Goal: Information Seeking & Learning: Learn about a topic

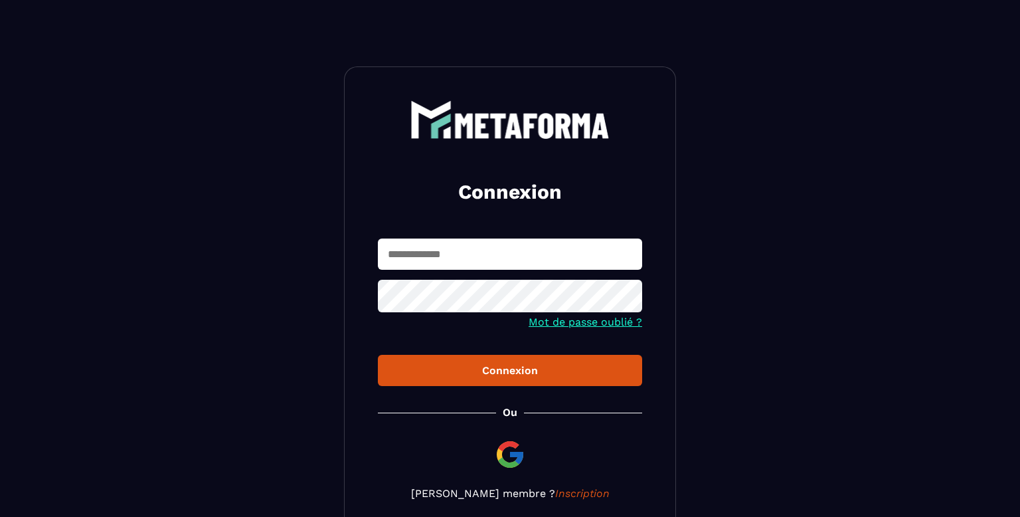
click at [443, 252] on input "text" at bounding box center [510, 253] width 264 height 31
type input "**********"
click at [564, 385] on button "Connexion" at bounding box center [510, 370] width 264 height 31
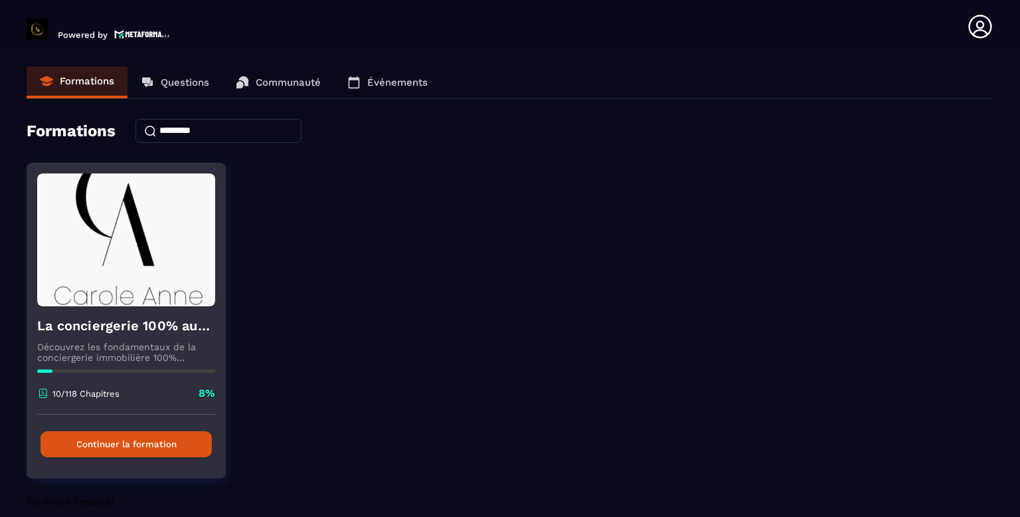
click at [141, 443] on button "Continuer la formation" at bounding box center [126, 444] width 171 height 26
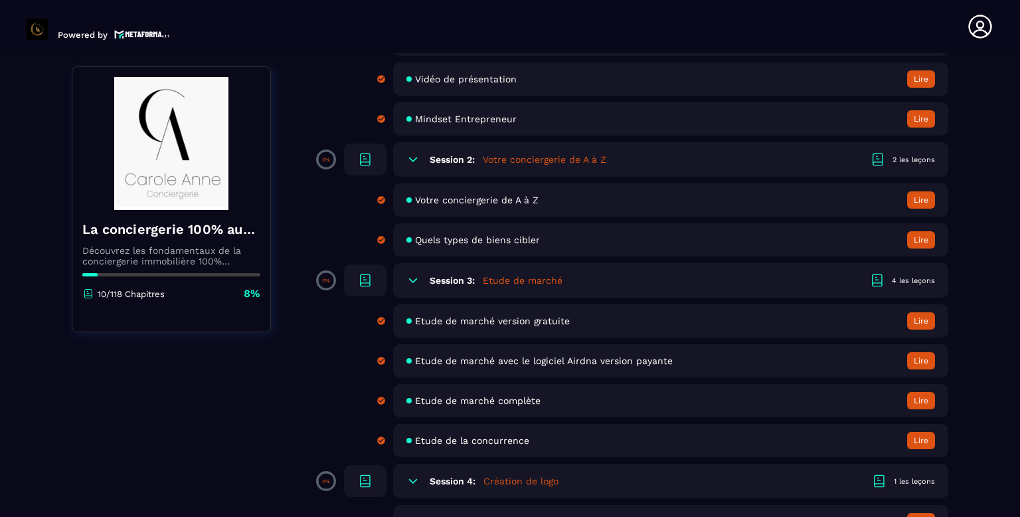
scroll to position [219, 0]
click at [985, 474] on section "Formations Questions Communauté Événements Formations / La conciergerie 100% au…" at bounding box center [510, 287] width 1020 height 469
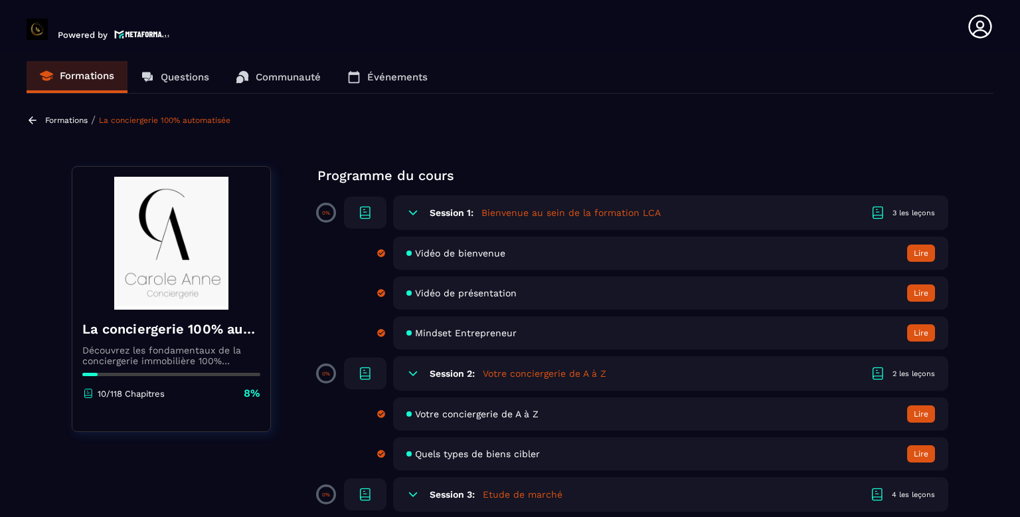
scroll to position [0, 0]
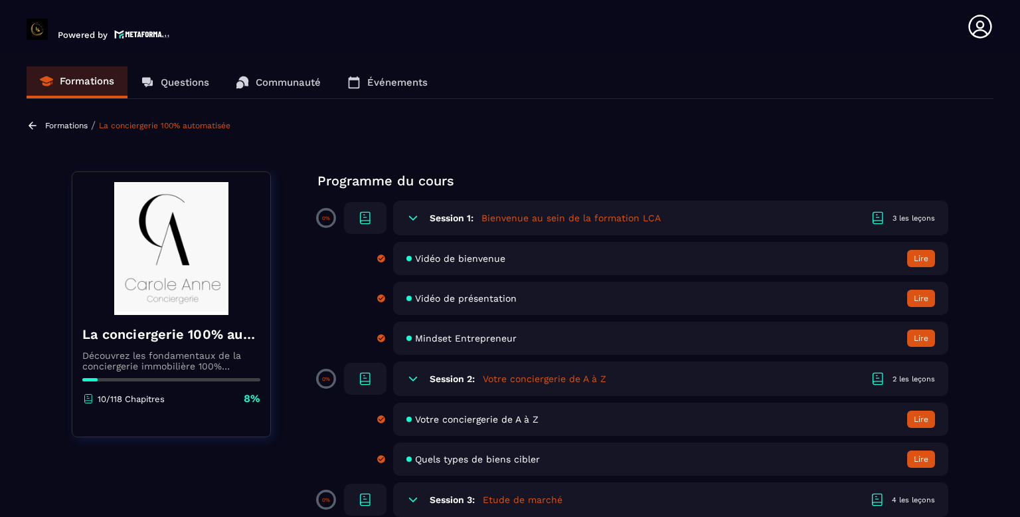
click at [184, 256] on img at bounding box center [171, 248] width 178 height 133
click at [157, 399] on p "10/118 Chapitres" at bounding box center [131, 399] width 67 height 10
click at [752, 212] on div "Session 1: Bienvenue au sein de la formation LCA 3 les leçons" at bounding box center [670, 218] width 555 height 35
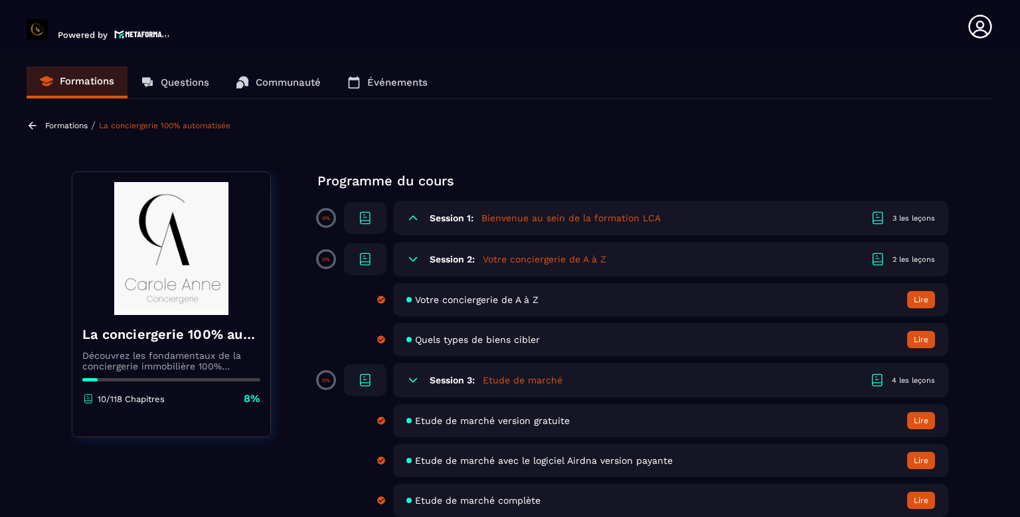
click at [596, 208] on div "Session 1: Bienvenue au sein de la formation LCA 3 les leçons" at bounding box center [670, 218] width 555 height 35
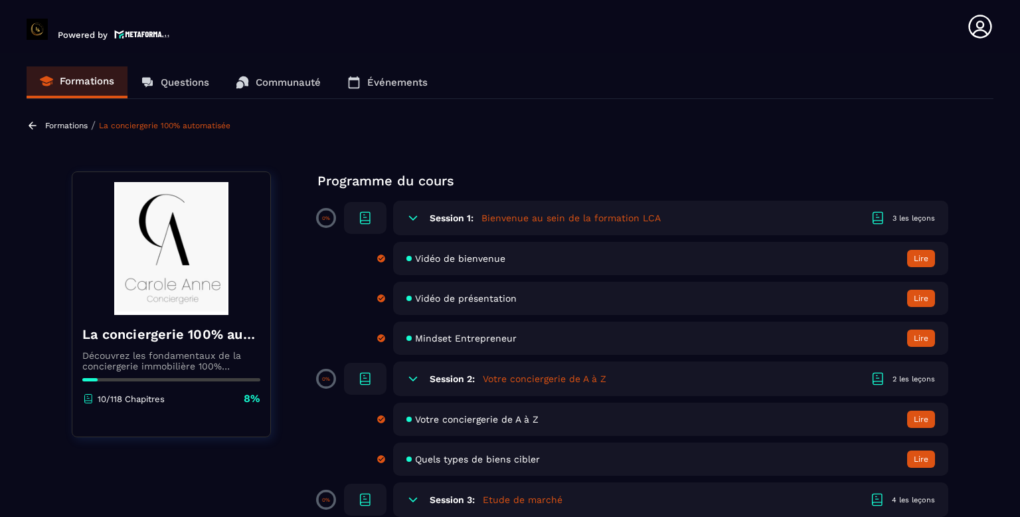
click at [710, 208] on div "Session 1: Bienvenue au sein de la formation LCA 3 les leçons" at bounding box center [670, 218] width 555 height 35
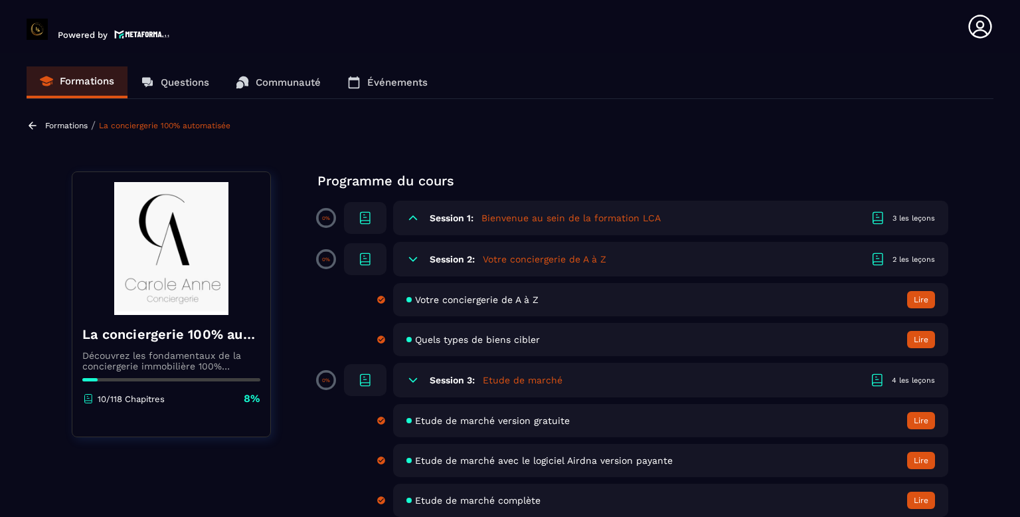
click at [370, 213] on icon at bounding box center [365, 218] width 16 height 16
click at [1009, 450] on section "Formations Questions Communauté Événements Formations / La conciergerie 100% au…" at bounding box center [510, 287] width 1020 height 469
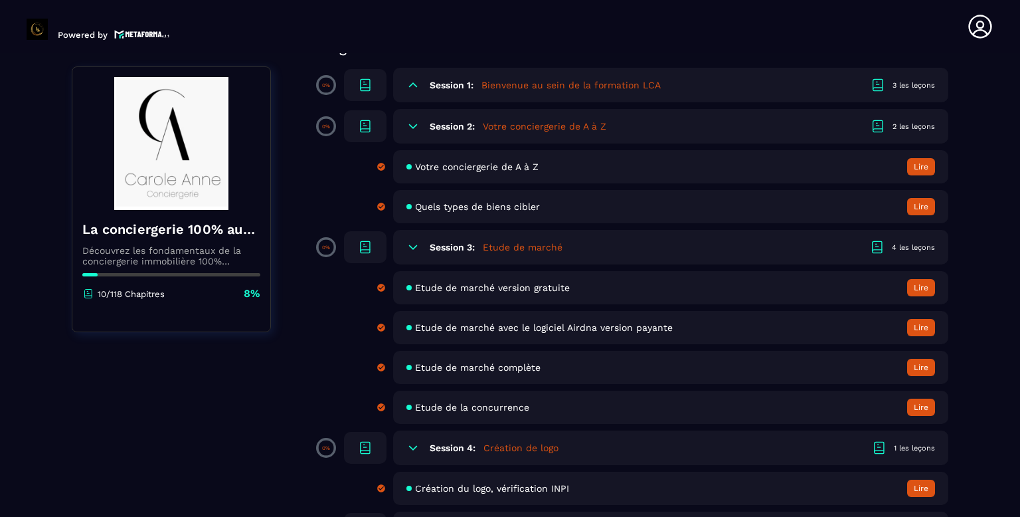
scroll to position [159, 0]
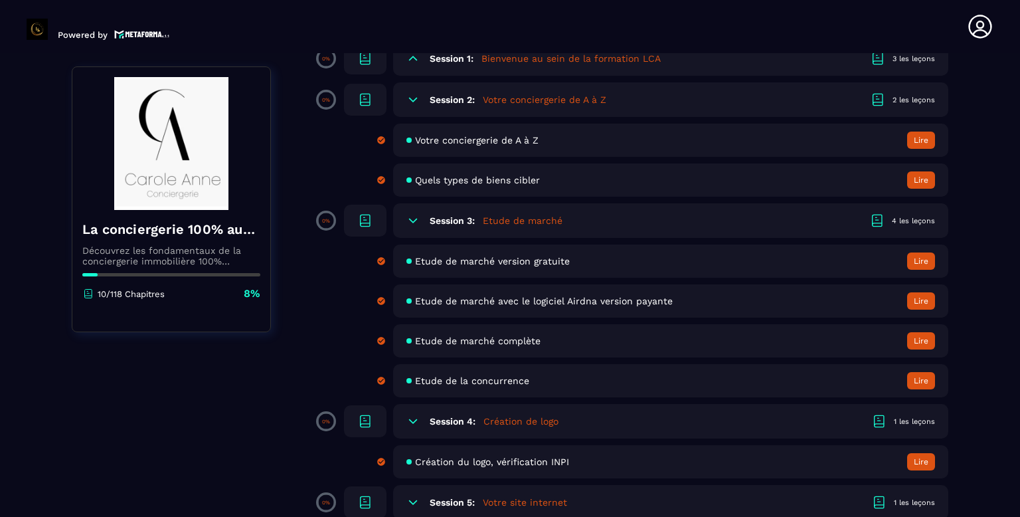
click at [927, 223] on div "4 les leçons" at bounding box center [913, 221] width 43 height 10
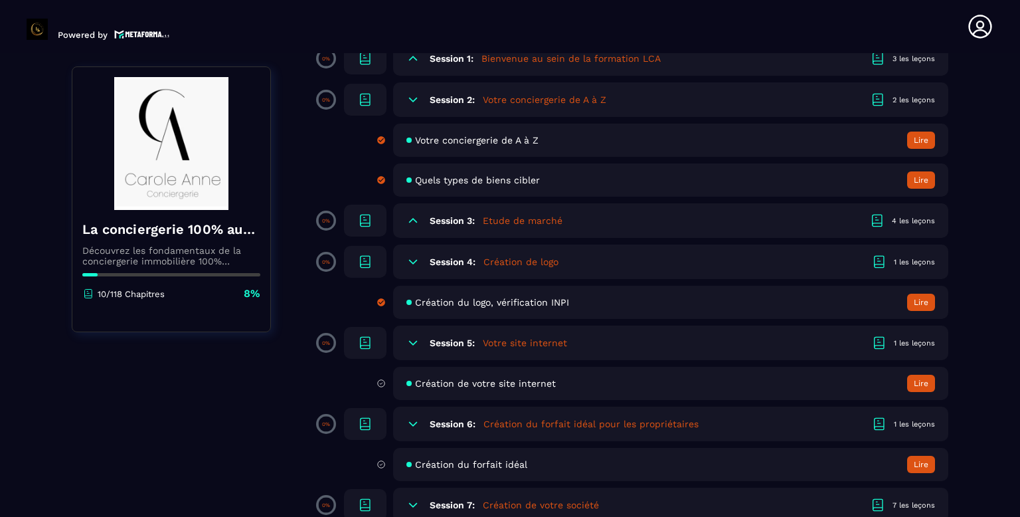
click at [927, 223] on div "4 les leçons" at bounding box center [913, 221] width 43 height 10
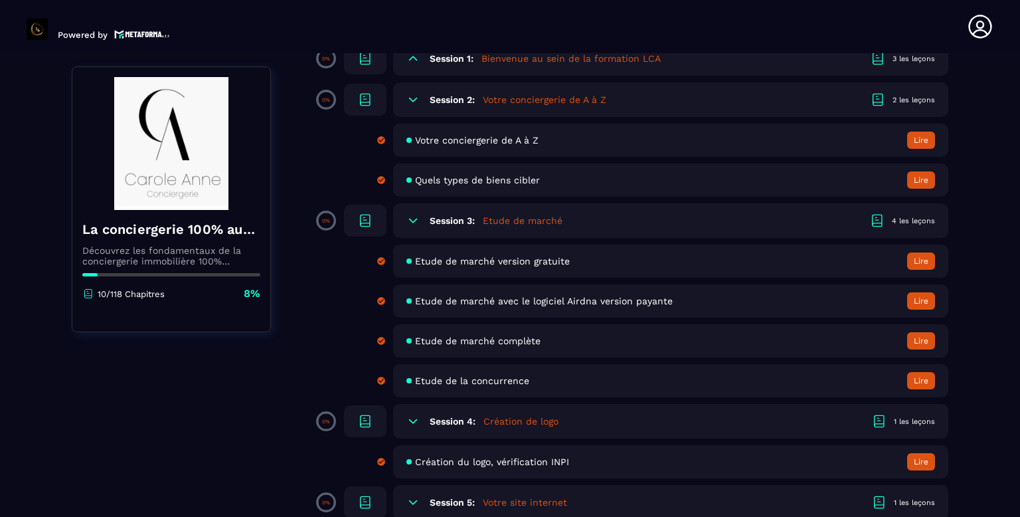
click at [529, 216] on h5 "Etude de marché" at bounding box center [523, 220] width 80 height 13
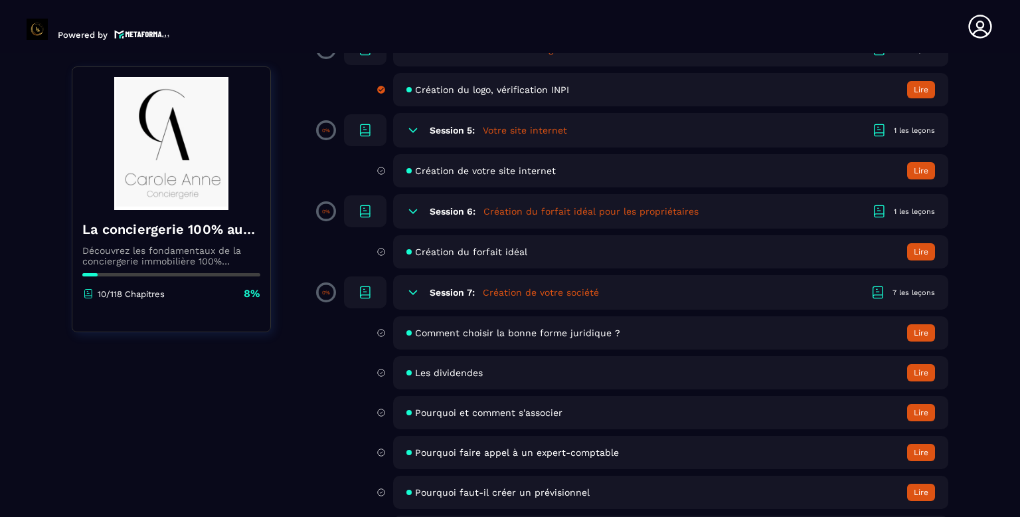
scroll to position [399, 0]
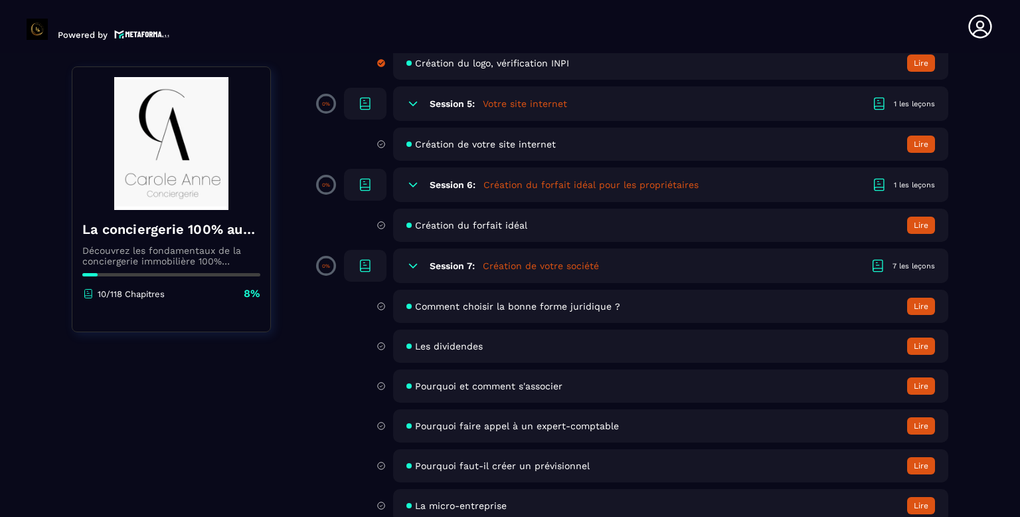
click at [918, 306] on button "Lire" at bounding box center [921, 306] width 28 height 17
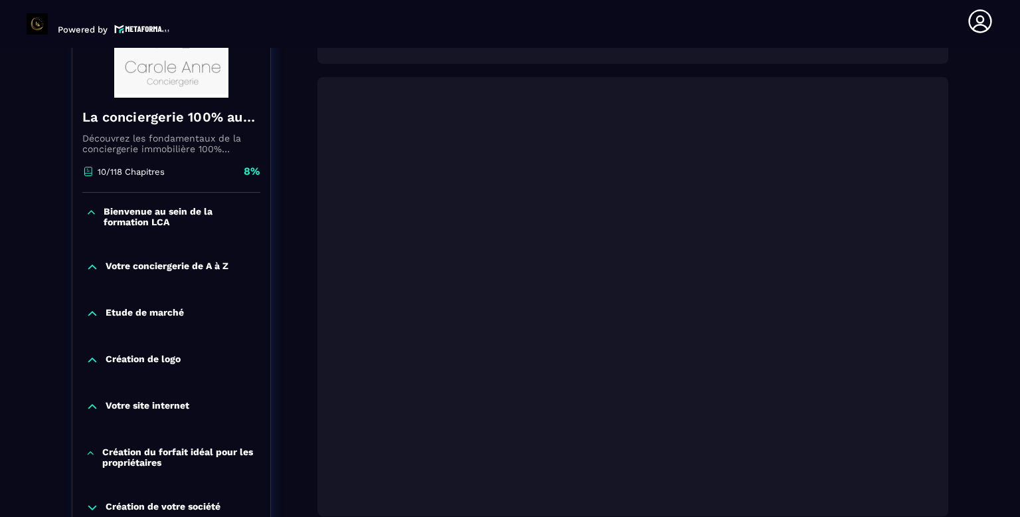
scroll to position [234, 0]
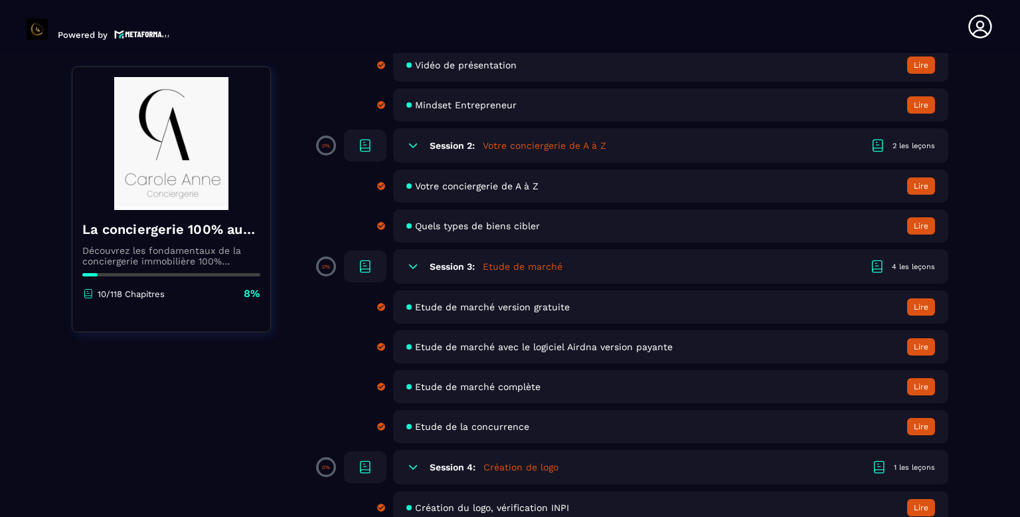
scroll to position [232, 0]
click at [923, 432] on button "Lire" at bounding box center [921, 426] width 28 height 17
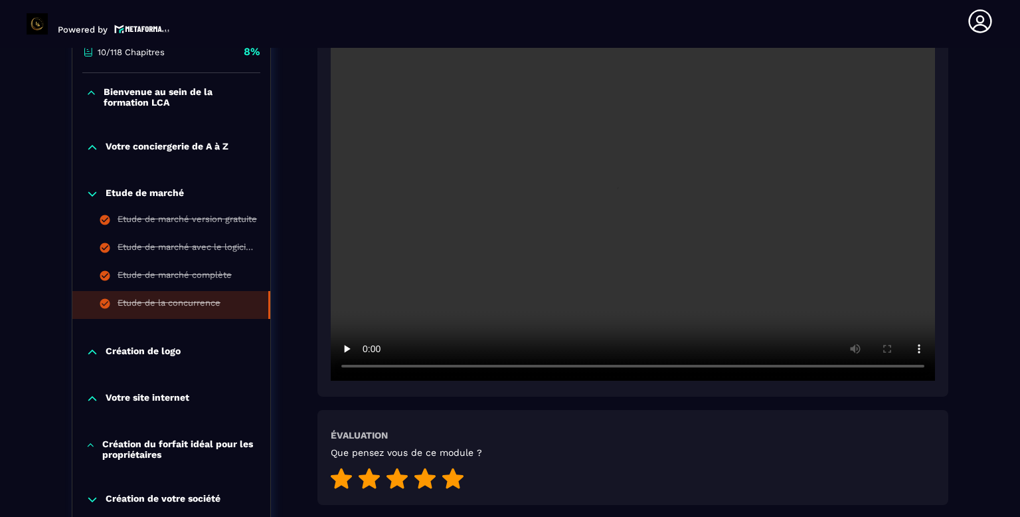
scroll to position [342, 0]
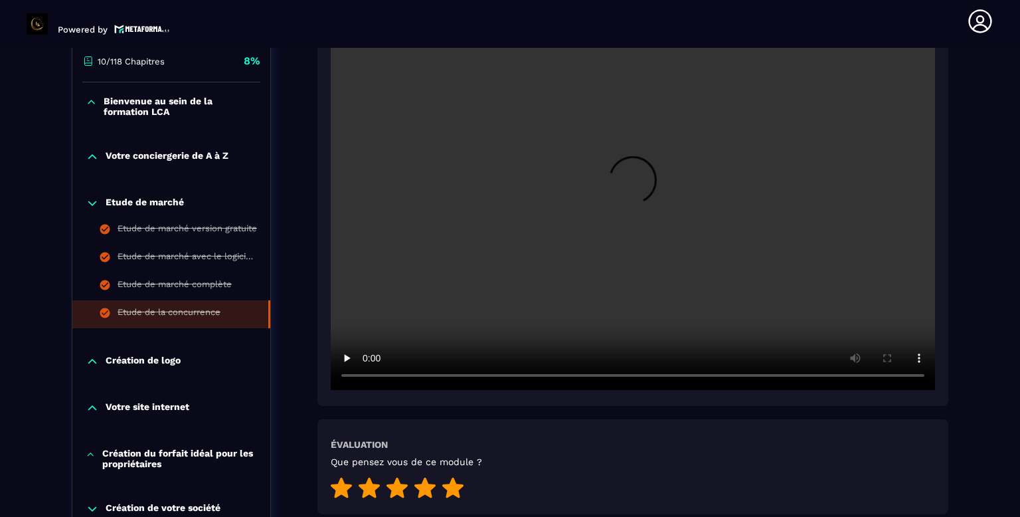
click at [201, 154] on p "Votre conciergerie de A à Z" at bounding box center [167, 156] width 123 height 13
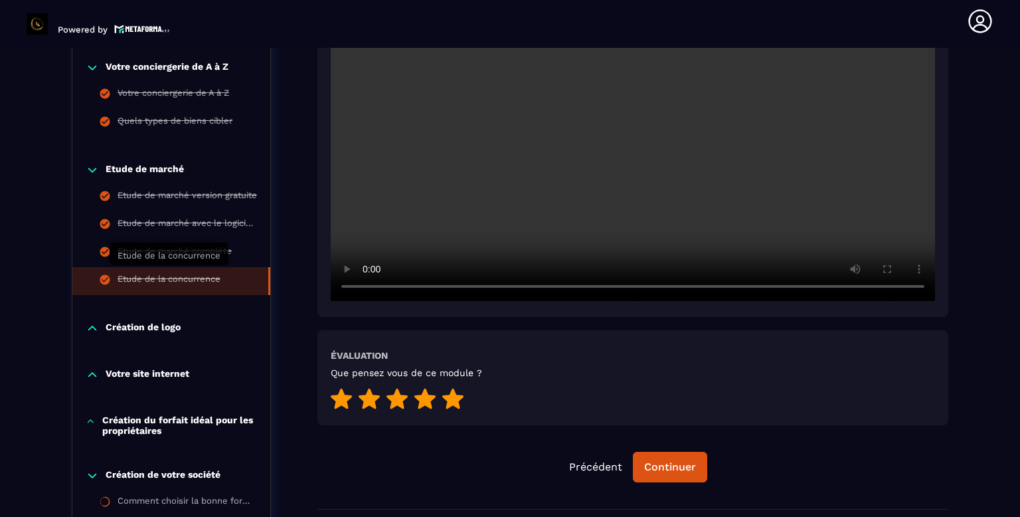
scroll to position [436, 0]
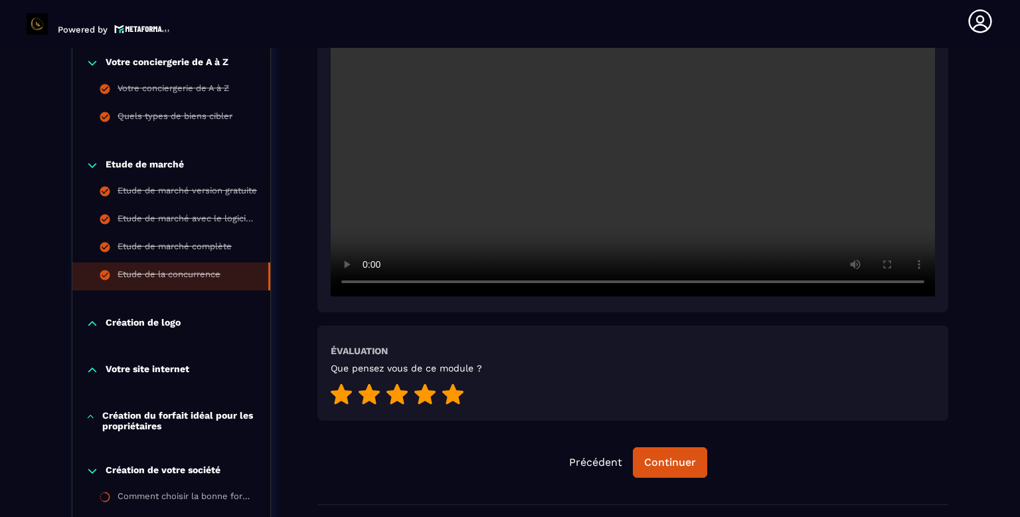
click at [168, 327] on p "Création de logo" at bounding box center [143, 323] width 75 height 13
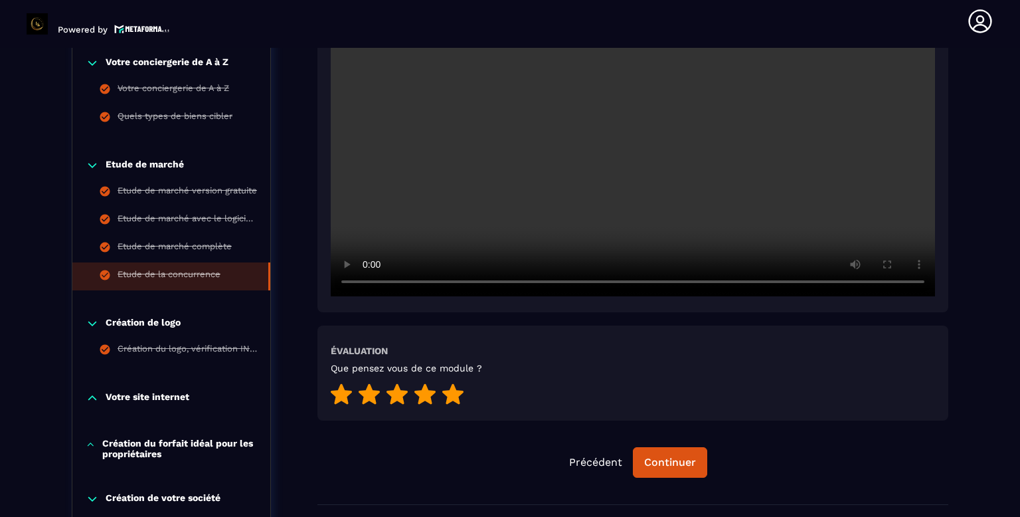
click at [171, 391] on p "Votre site internet" at bounding box center [148, 397] width 84 height 13
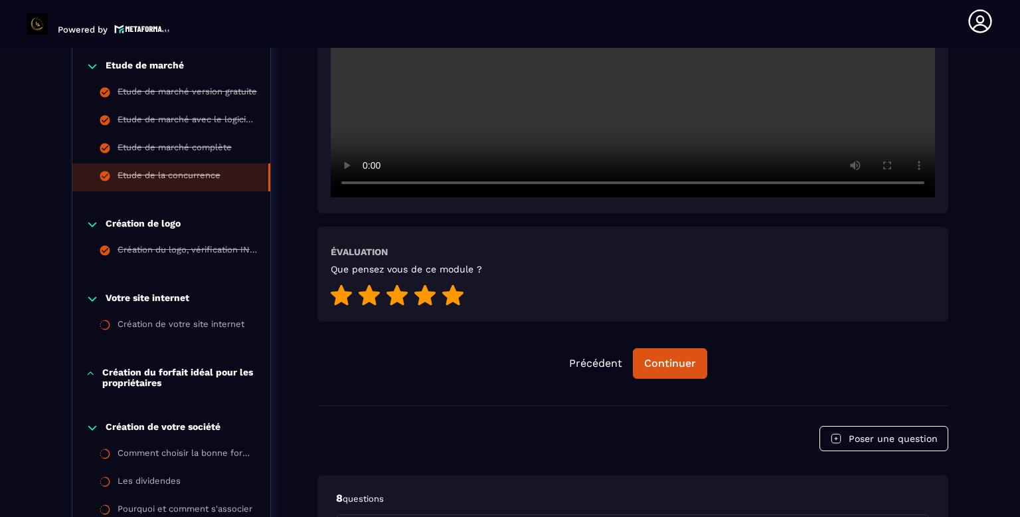
scroll to position [542, 0]
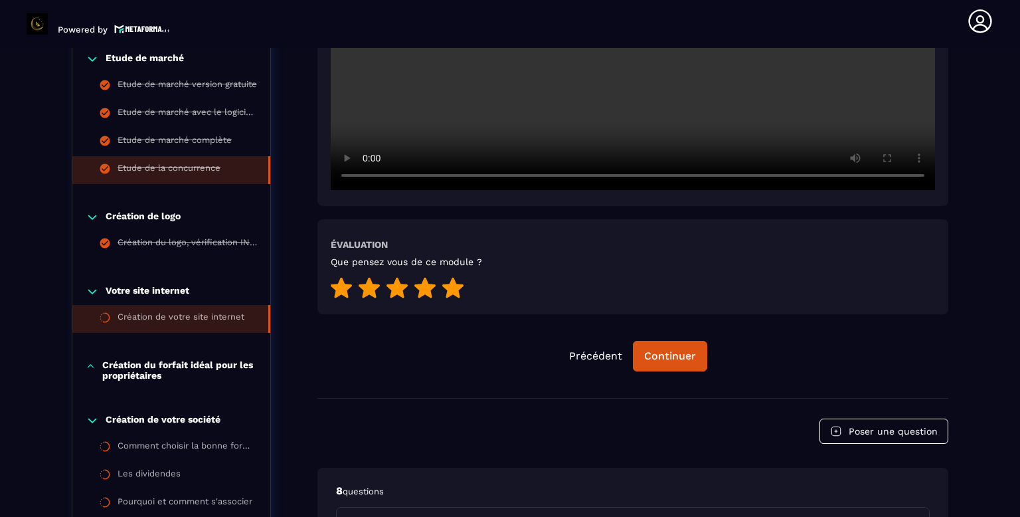
click at [221, 318] on div "Création de votre site internet" at bounding box center [181, 319] width 127 height 15
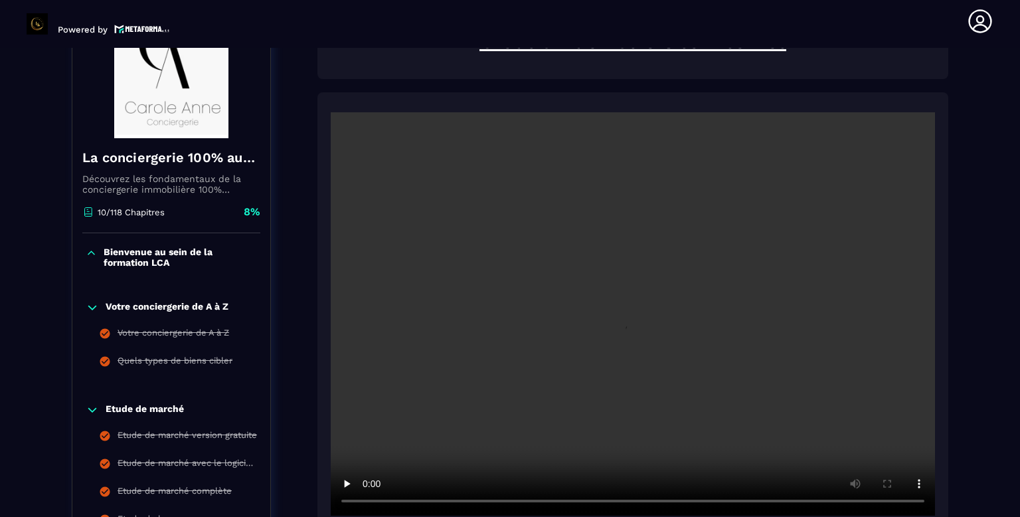
scroll to position [138, 0]
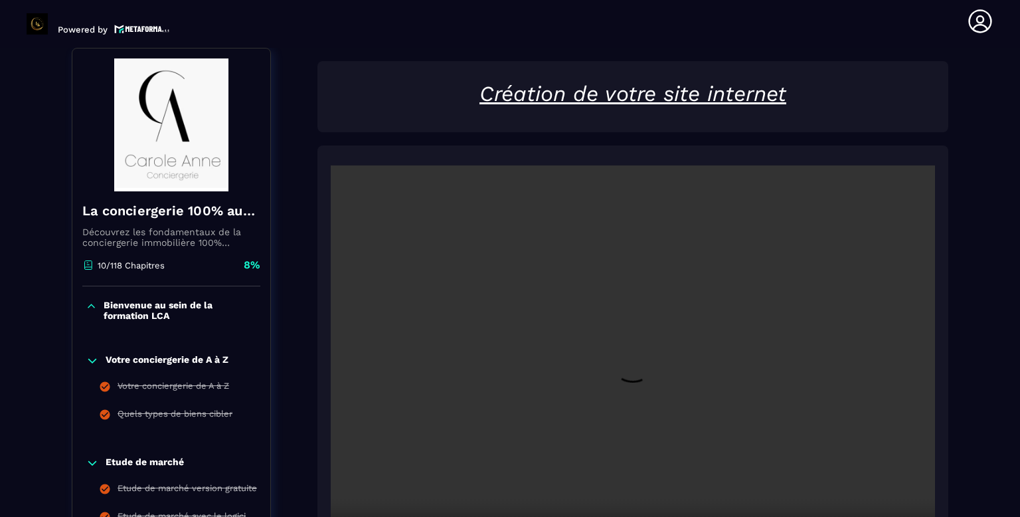
click at [1020, 403] on section "Formations Questions Communauté Événements Formations / La conciergerie 100% au…" at bounding box center [510, 282] width 1020 height 469
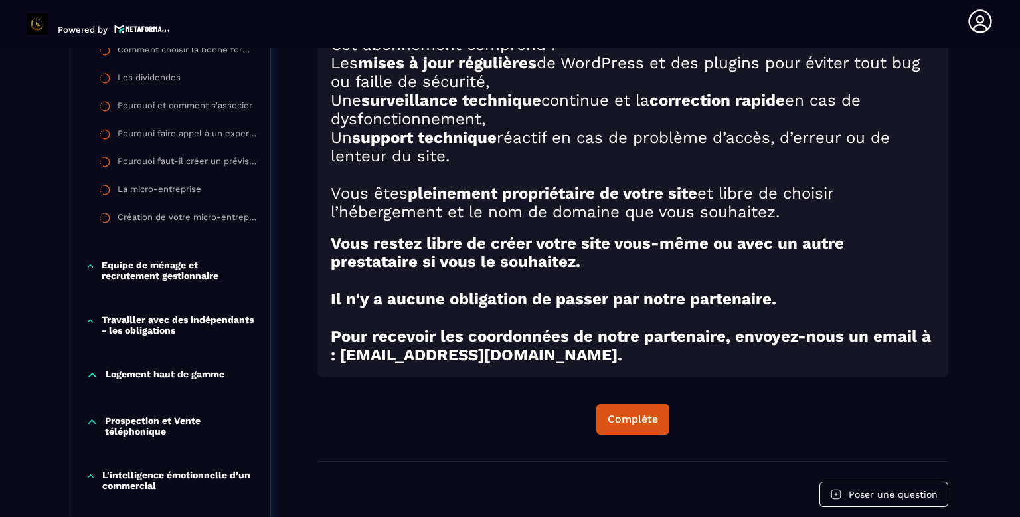
scroll to position [944, 0]
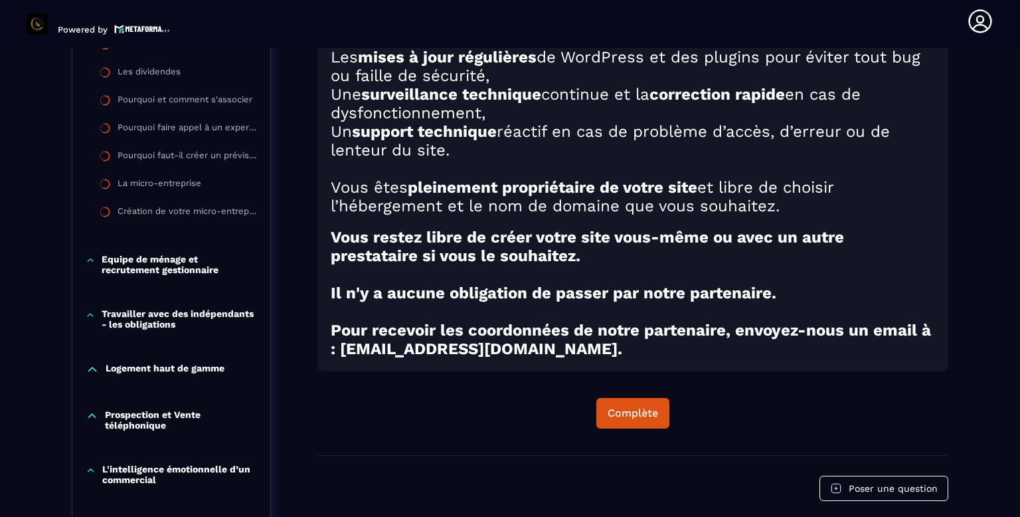
click at [559, 348] on strong "Pour recevoir les coordonnées de notre partenaire, envoyez-nous un email à : [E…" at bounding box center [631, 339] width 600 height 37
click at [634, 421] on button "Complète" at bounding box center [632, 413] width 73 height 31
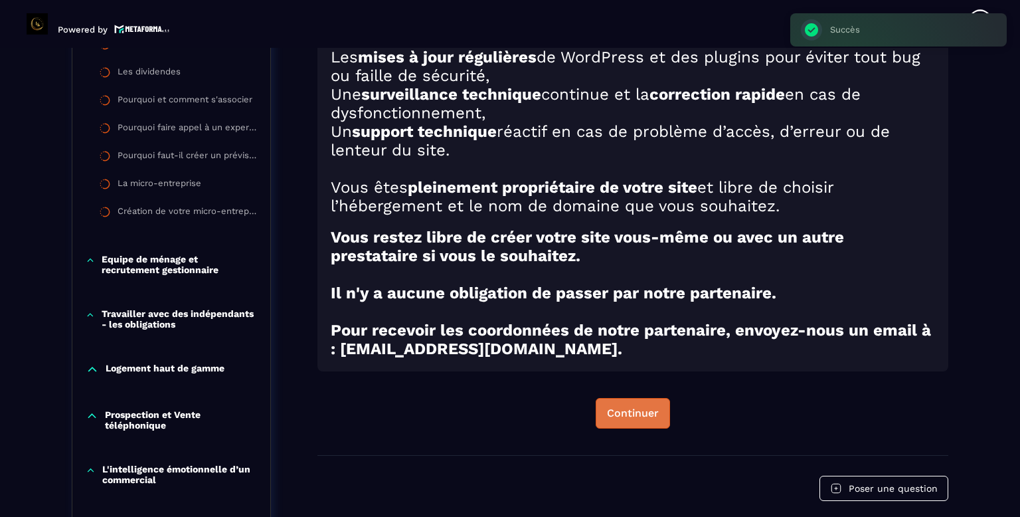
click at [634, 421] on button "Continuer" at bounding box center [633, 413] width 74 height 31
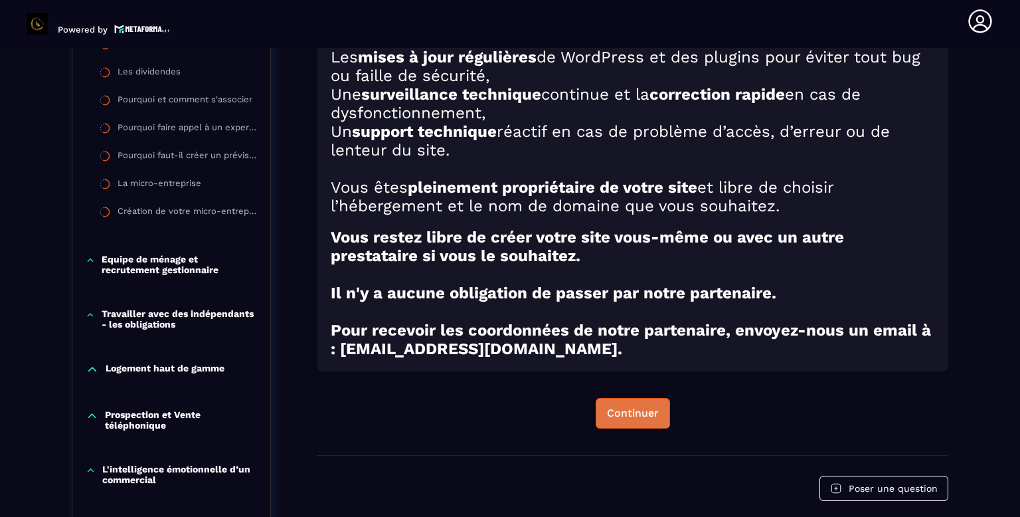
click at [632, 408] on div "Continuer" at bounding box center [633, 413] width 52 height 13
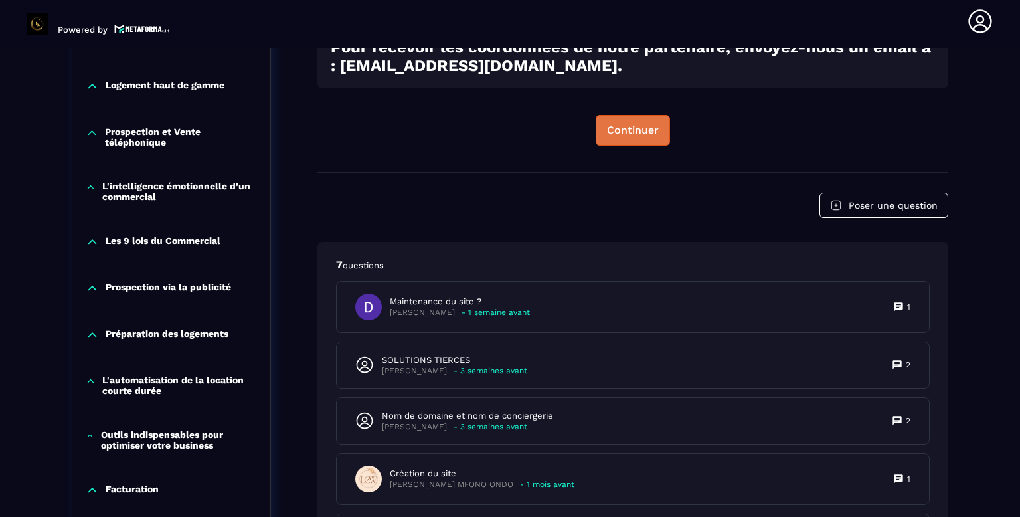
scroll to position [1178, 0]
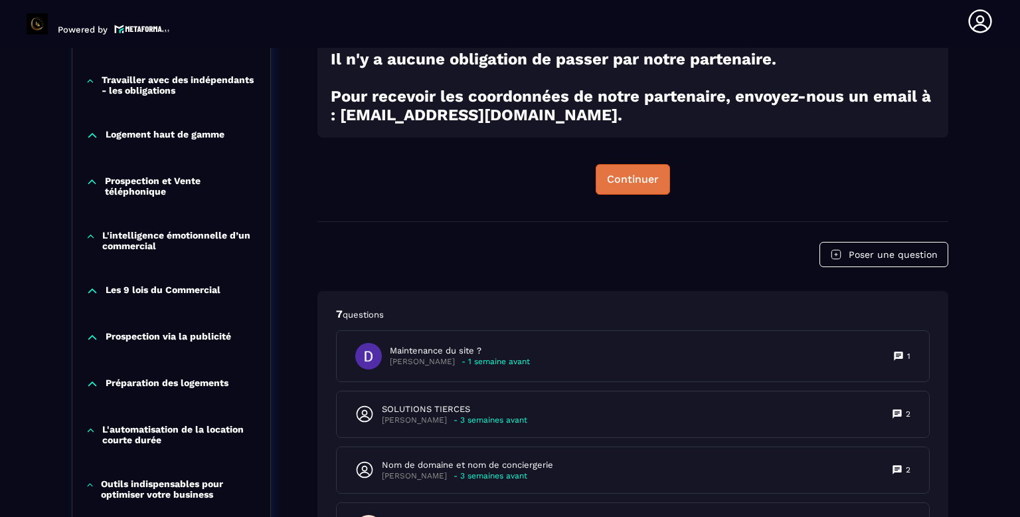
click at [635, 182] on div "Continuer" at bounding box center [633, 179] width 52 height 13
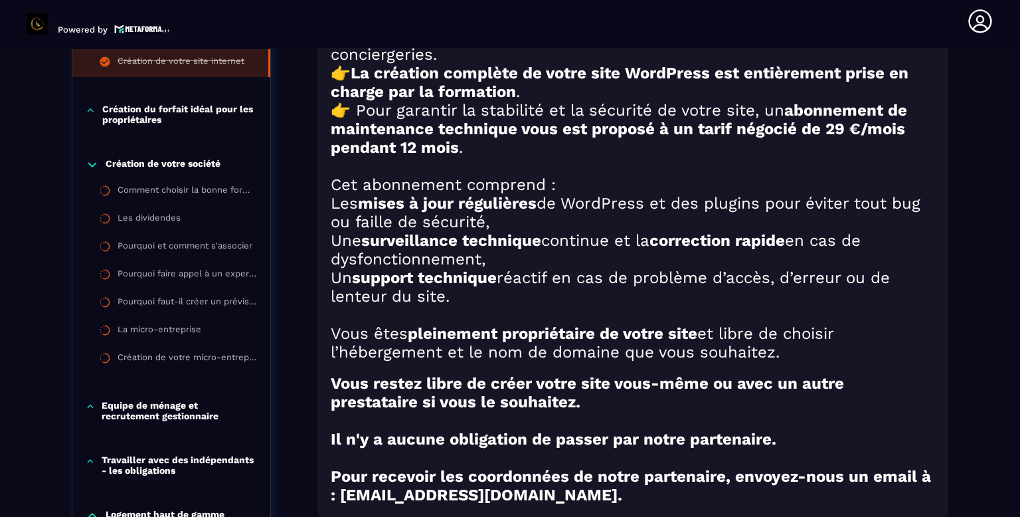
scroll to position [797, 0]
click at [199, 161] on p "Création de votre société" at bounding box center [163, 165] width 115 height 13
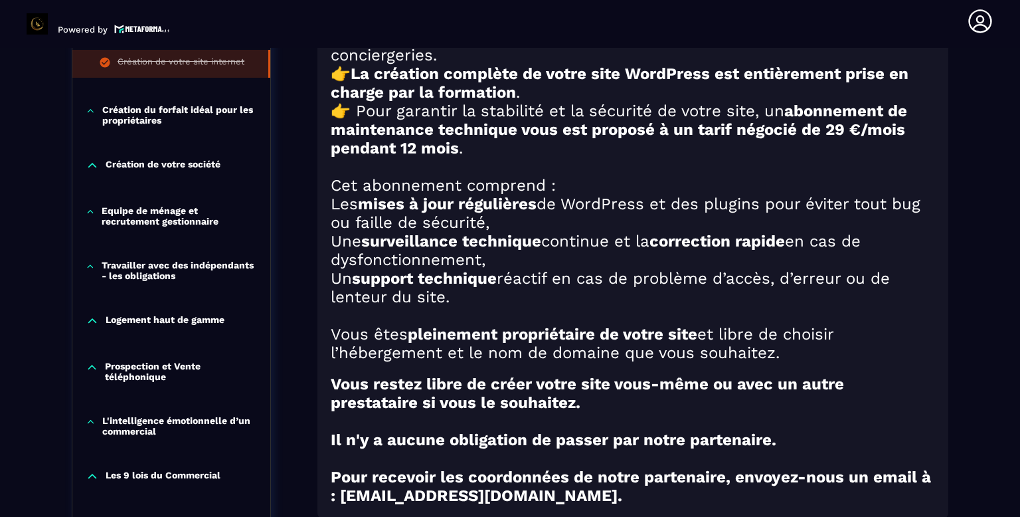
click at [177, 170] on p "Création de votre société" at bounding box center [163, 165] width 115 height 13
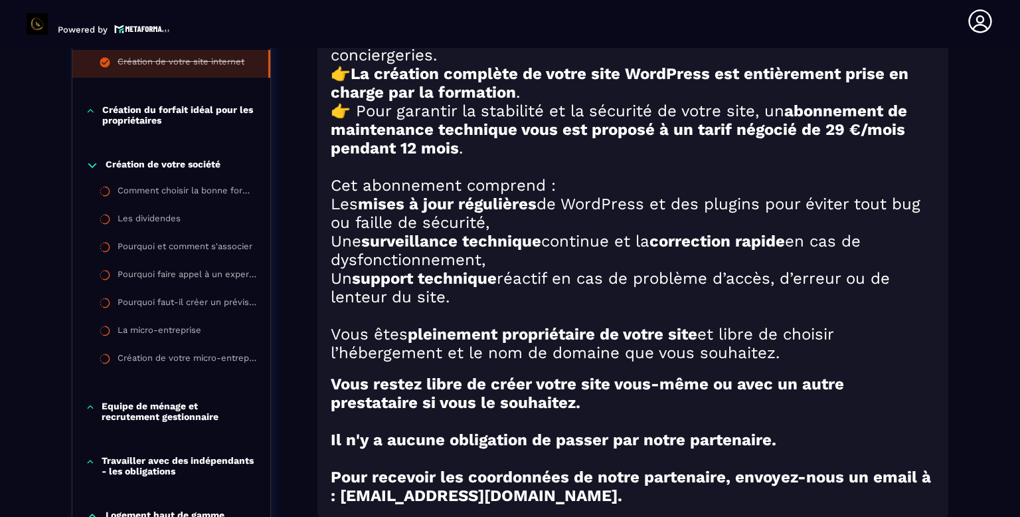
click at [205, 110] on p "Création du forfait idéal pour les propriétaires" at bounding box center [179, 114] width 155 height 21
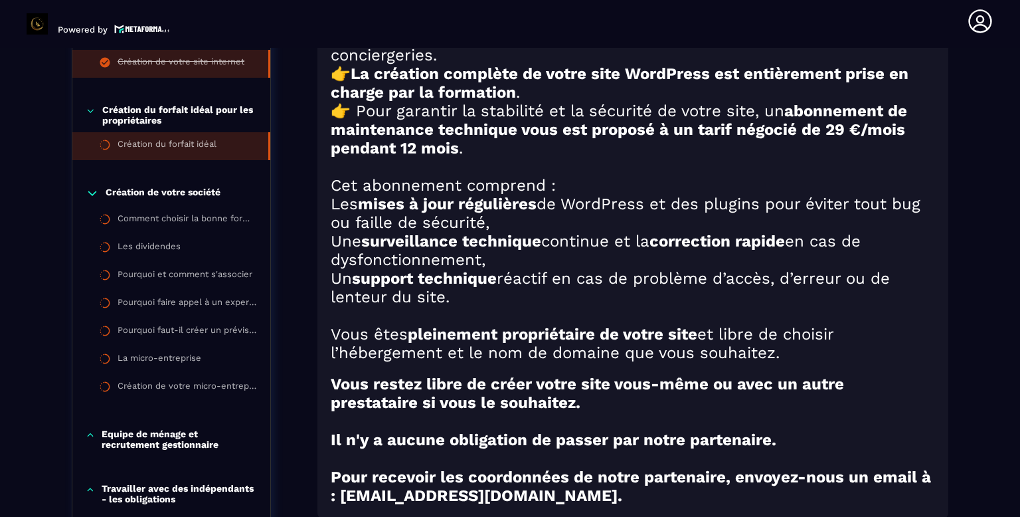
click at [197, 139] on div "Création du forfait idéal" at bounding box center [167, 146] width 99 height 15
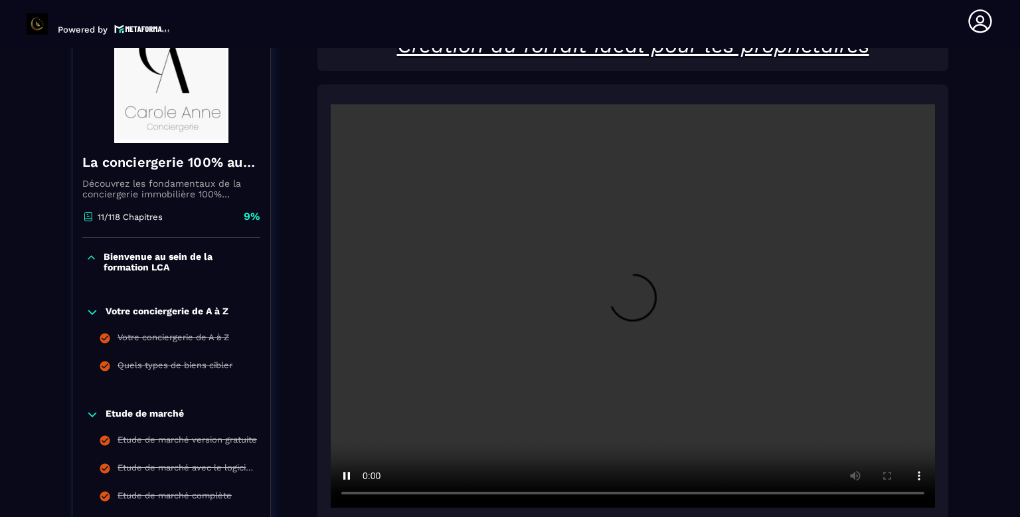
scroll to position [188, 0]
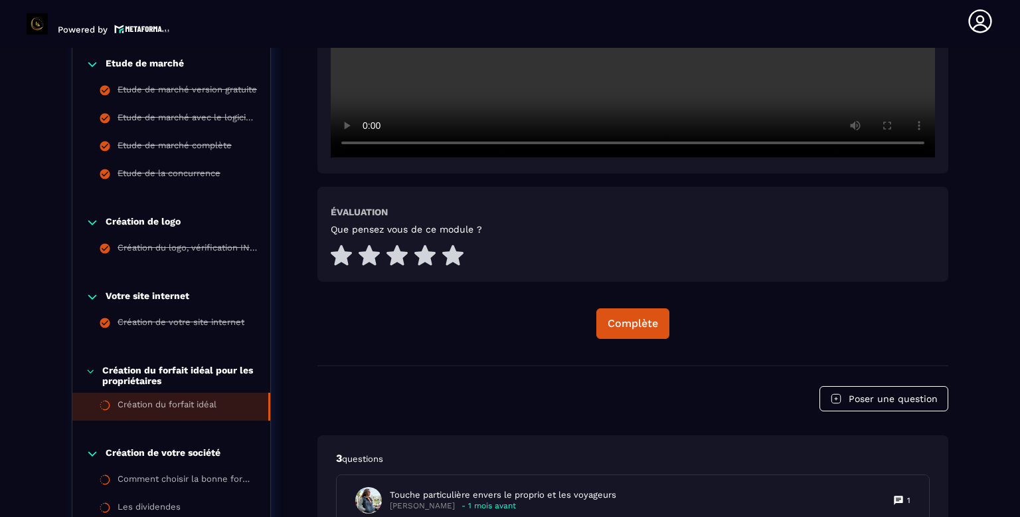
scroll to position [534, 0]
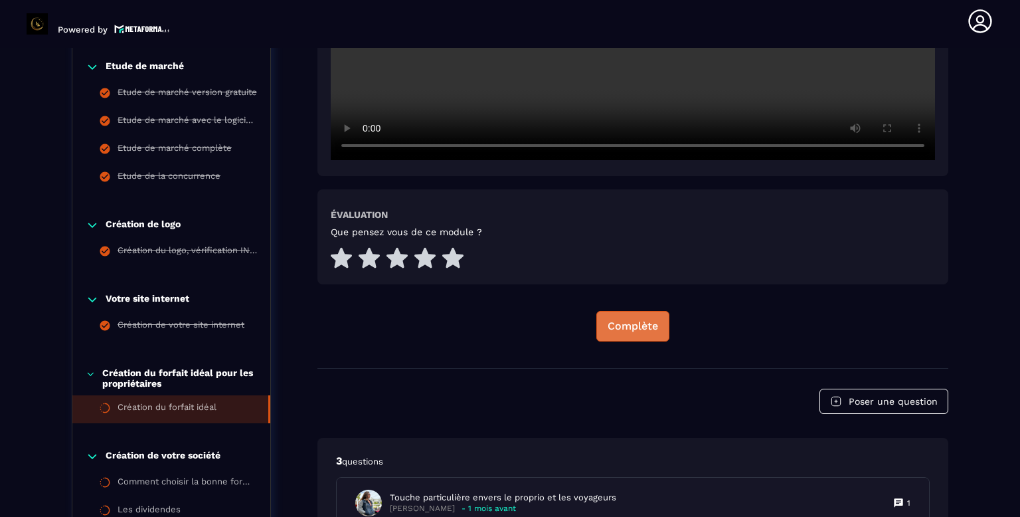
click at [648, 325] on div "Complète" at bounding box center [633, 325] width 50 height 13
click at [632, 321] on div "Continuer" at bounding box center [633, 325] width 52 height 13
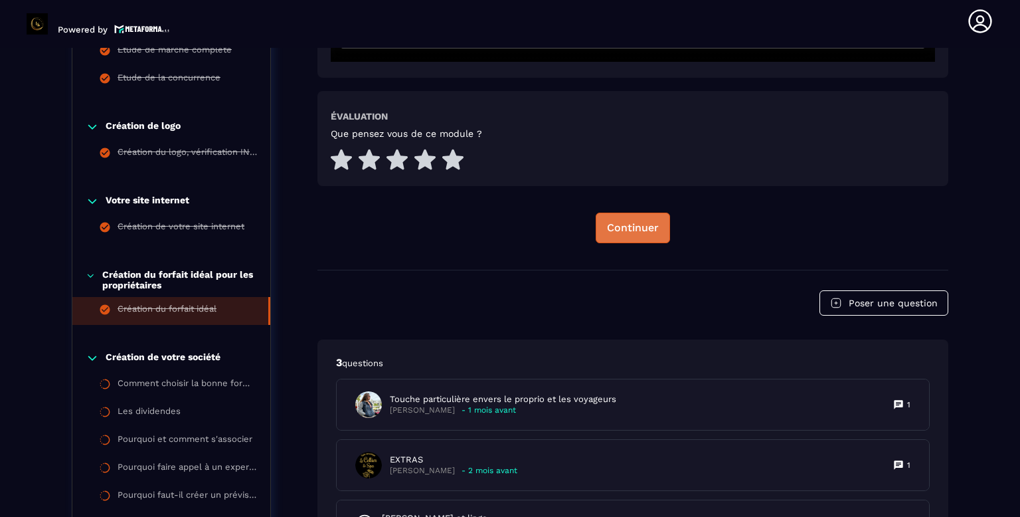
scroll to position [632, 0]
click at [189, 353] on p "Création de votre société" at bounding box center [163, 357] width 115 height 13
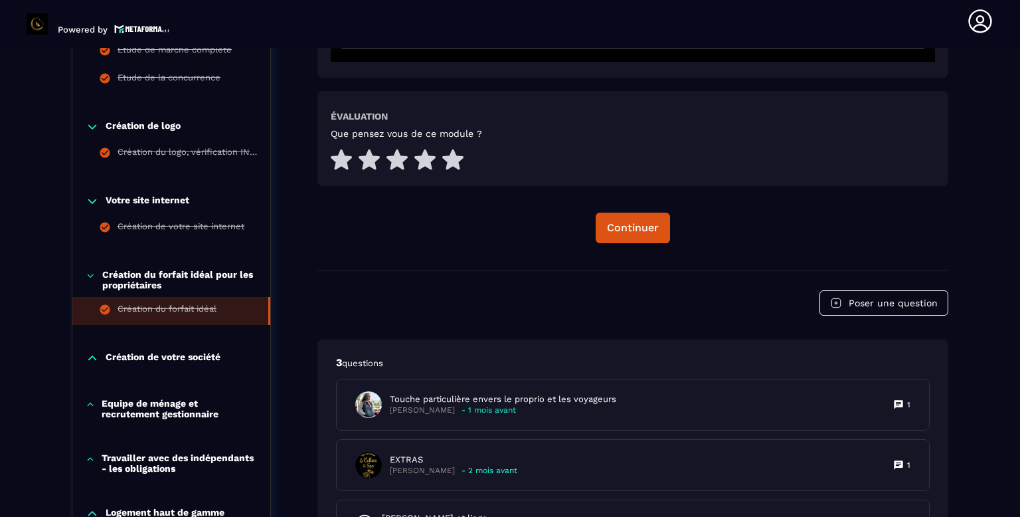
click at [191, 363] on p "Création de votre société" at bounding box center [163, 357] width 115 height 13
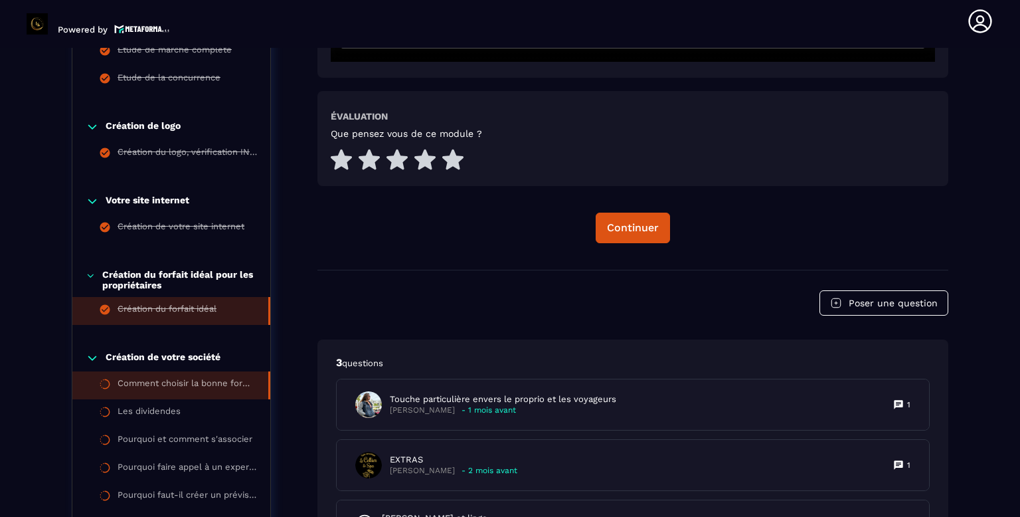
click at [228, 378] on div "Comment choisir la bonne forme juridique ?" at bounding box center [186, 385] width 137 height 15
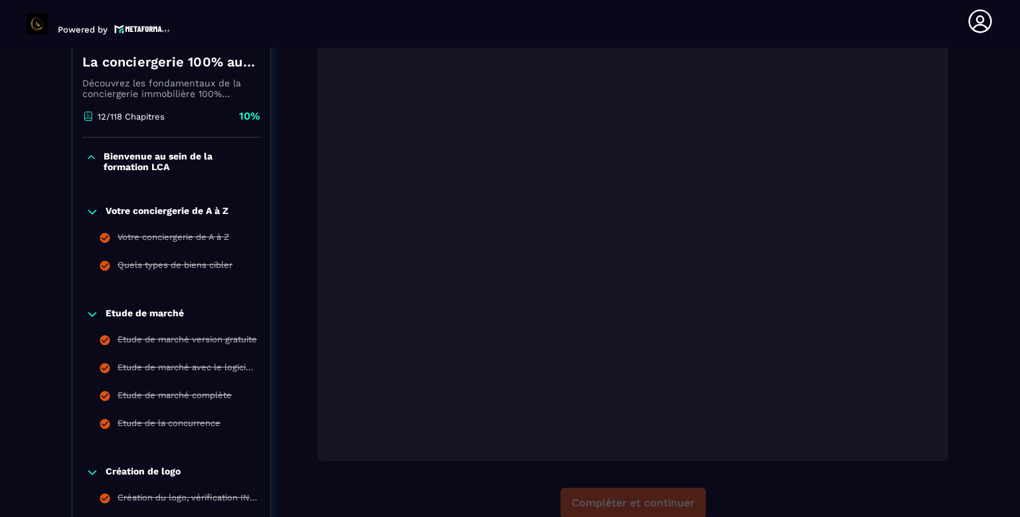
scroll to position [280, 0]
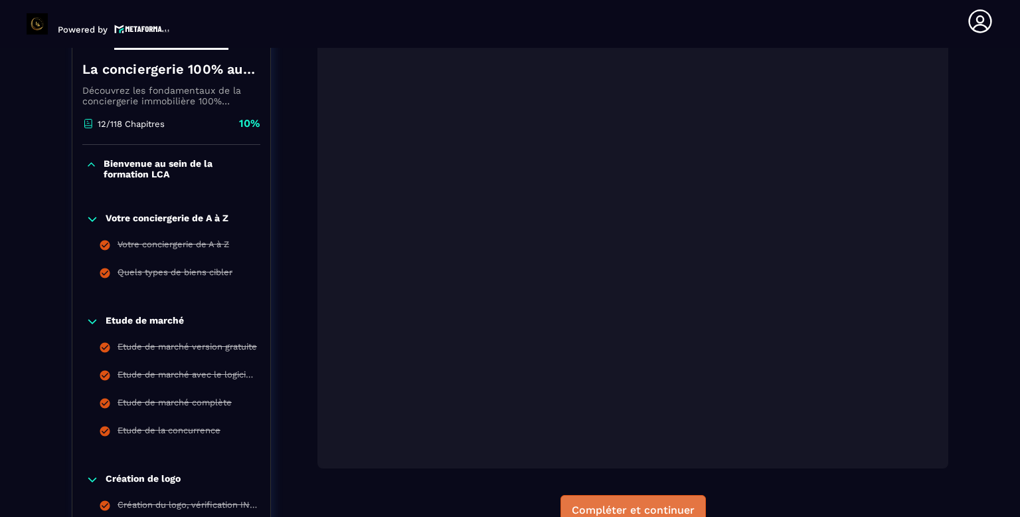
click at [672, 503] on div "Compléter et continuer" at bounding box center [633, 509] width 123 height 13
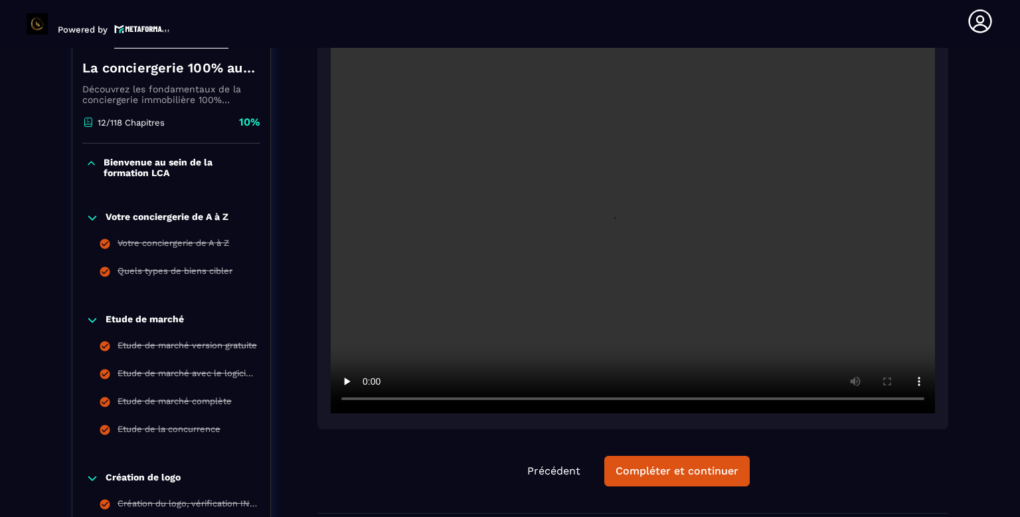
scroll to position [282, 0]
click at [703, 467] on div "Compléter et continuer" at bounding box center [677, 470] width 123 height 13
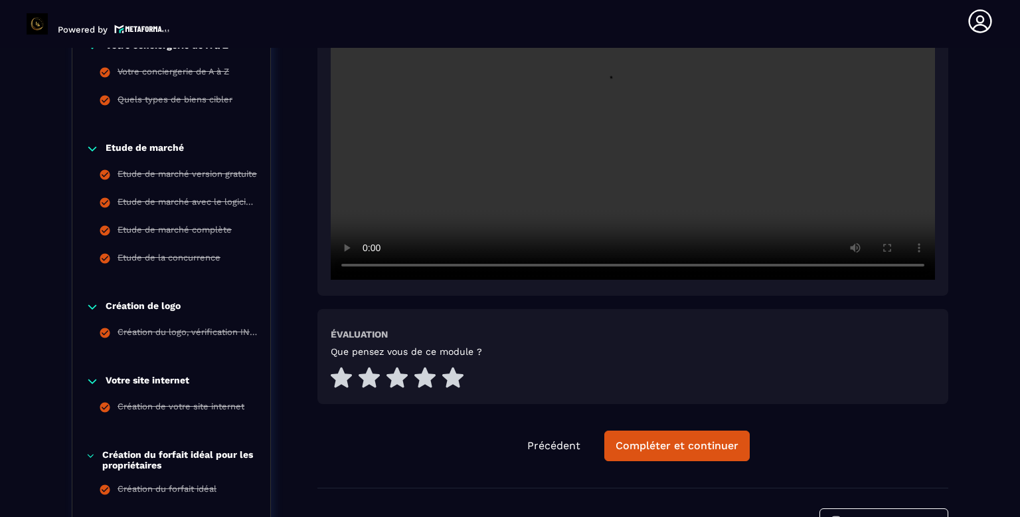
scroll to position [453, 0]
click at [714, 451] on button "Compléter et continuer" at bounding box center [676, 445] width 145 height 31
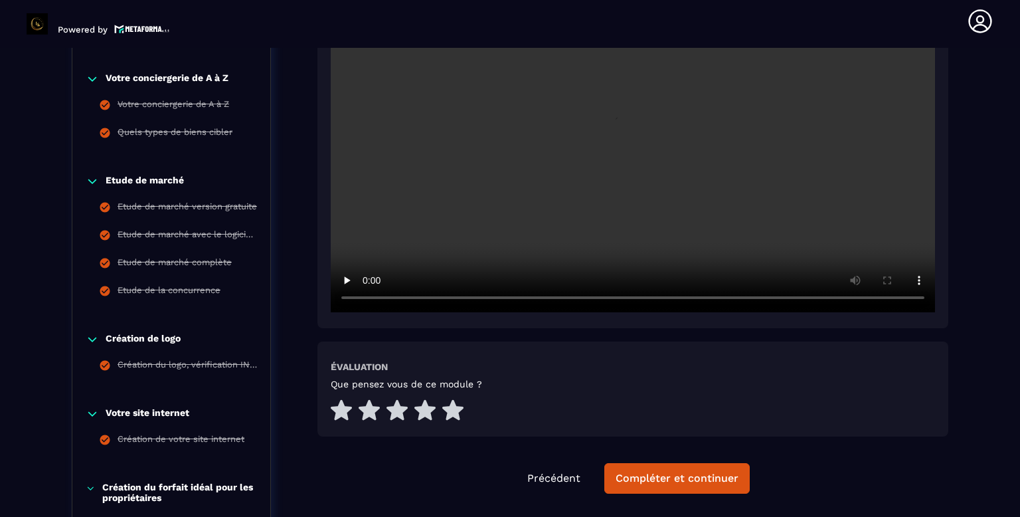
scroll to position [482, 0]
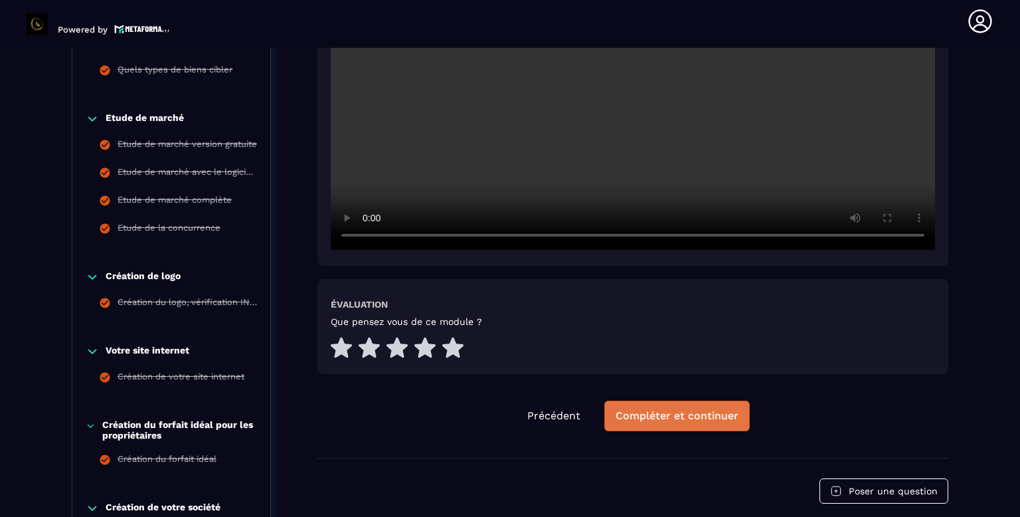
click at [688, 410] on div "Compléter et continuer" at bounding box center [677, 415] width 123 height 13
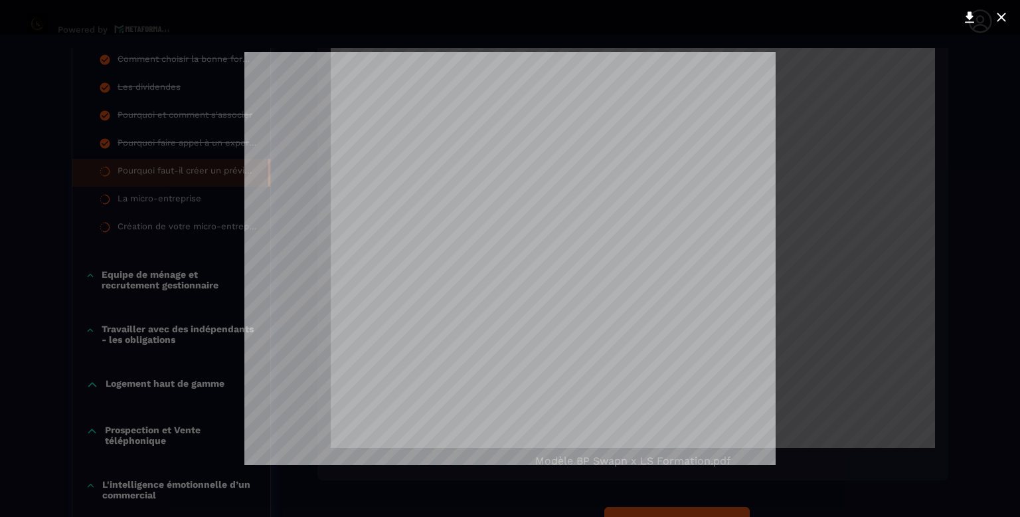
scroll to position [2301, 0]
click at [963, 11] on icon at bounding box center [970, 17] width 16 height 16
click at [1002, 13] on icon at bounding box center [1002, 17] width 16 height 16
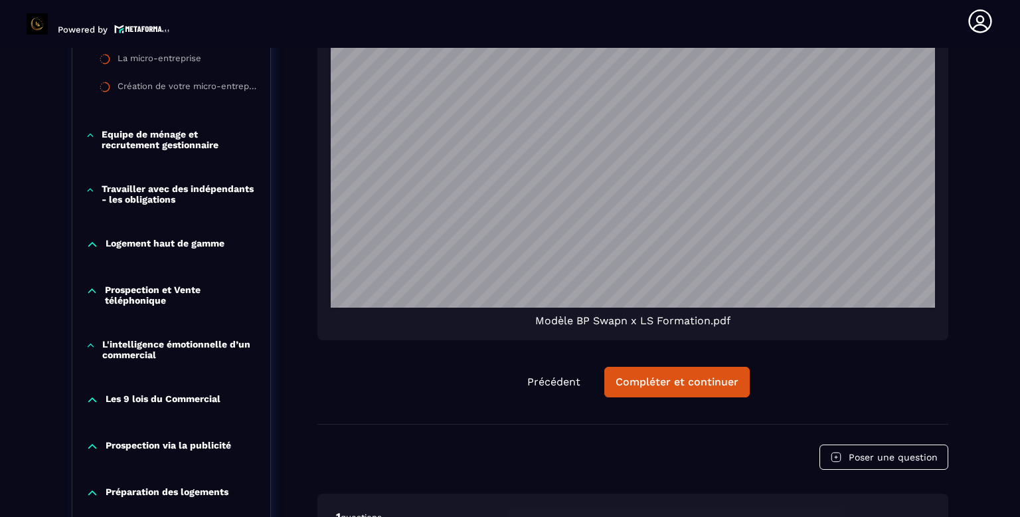
scroll to position [1127, 0]
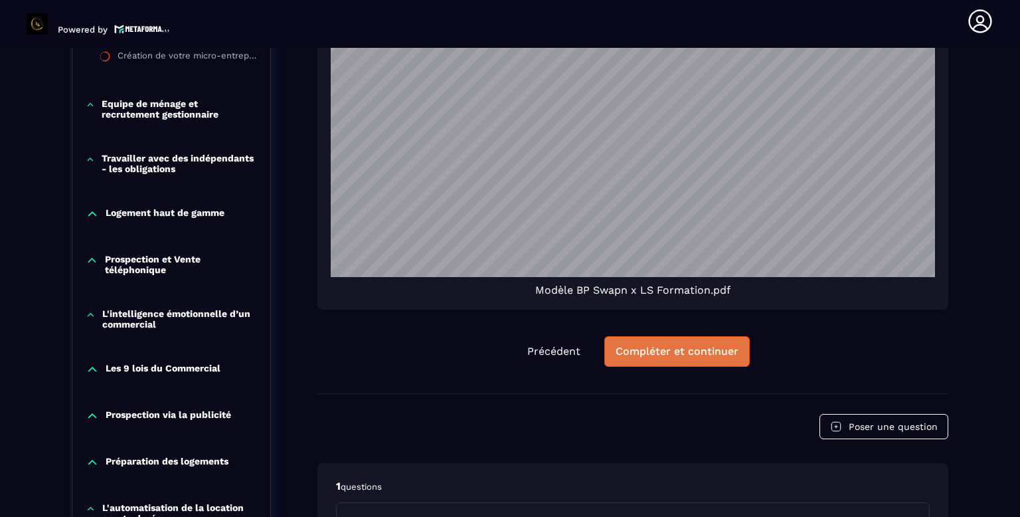
click at [711, 355] on div "Compléter et continuer" at bounding box center [677, 351] width 123 height 13
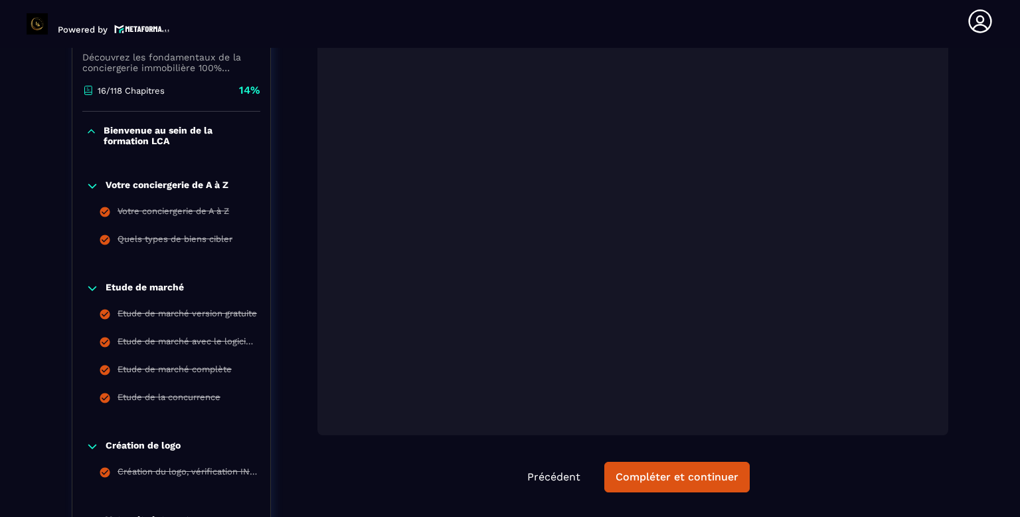
scroll to position [316, 0]
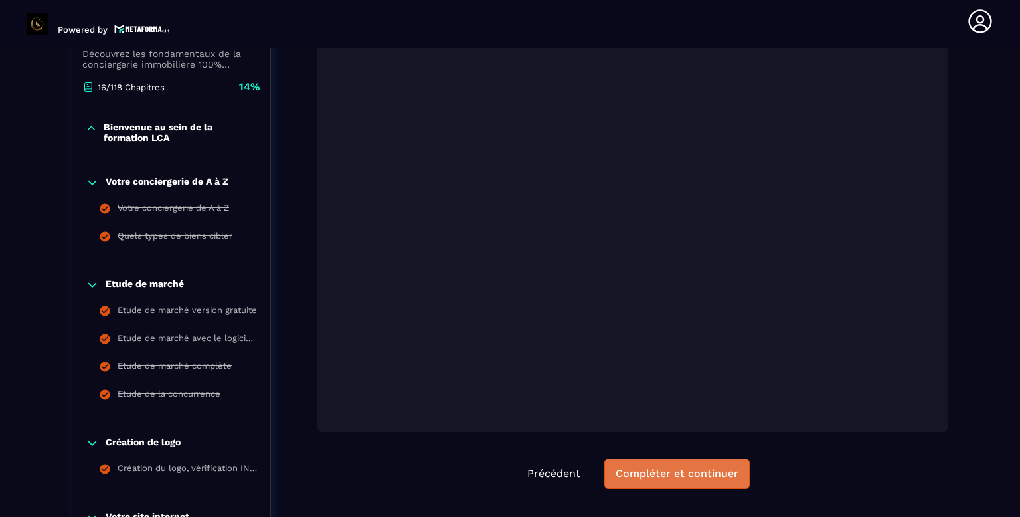
click at [705, 478] on div "Compléter et continuer" at bounding box center [677, 473] width 123 height 13
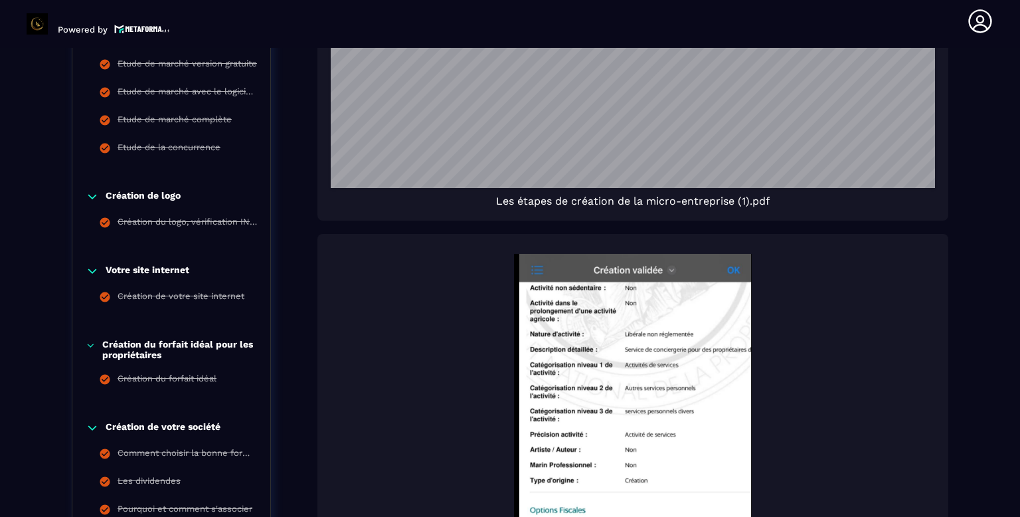
scroll to position [554, 0]
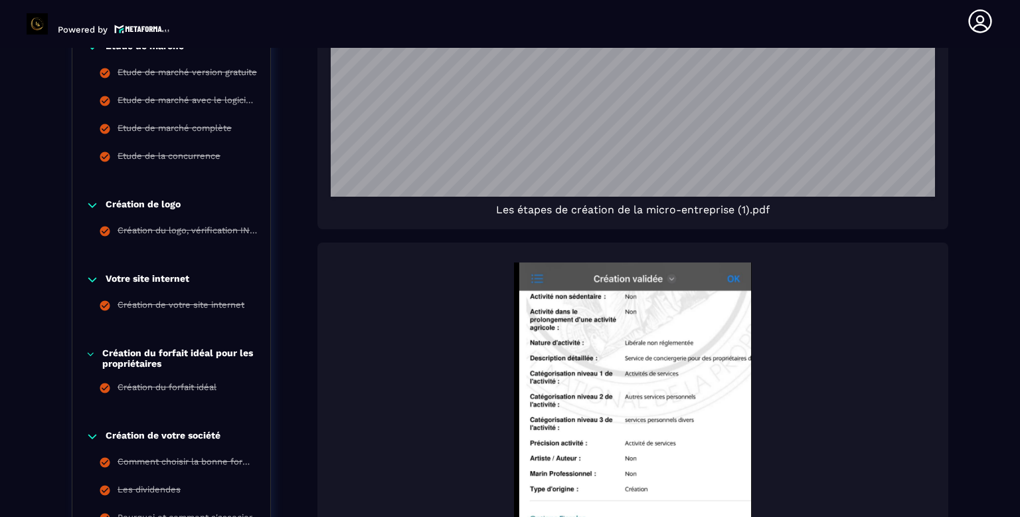
click at [753, 211] on span "Les étapes de création de la micro-entreprise (1).pdf" at bounding box center [633, 209] width 274 height 13
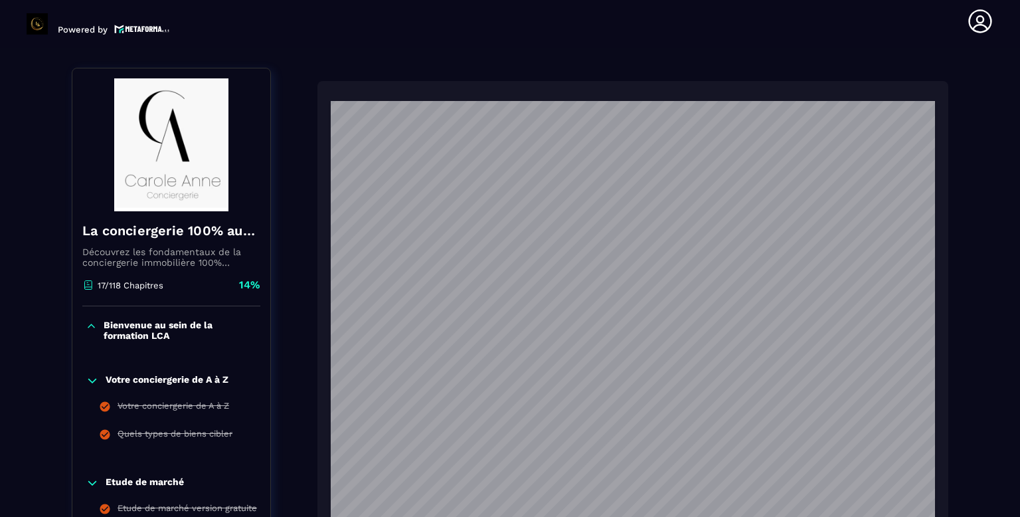
scroll to position [0, 0]
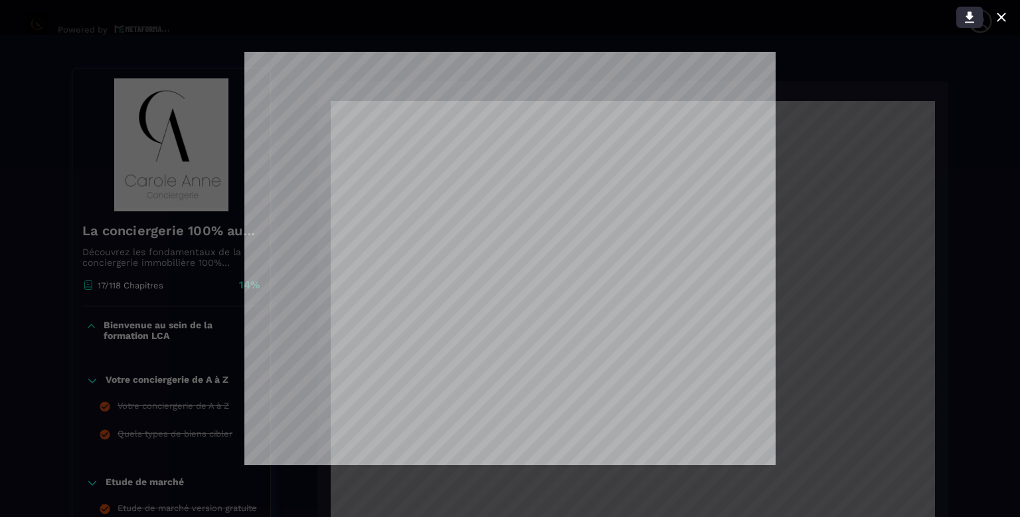
click at [966, 19] on icon at bounding box center [970, 17] width 16 height 16
click at [1011, 13] on button at bounding box center [1001, 17] width 27 height 21
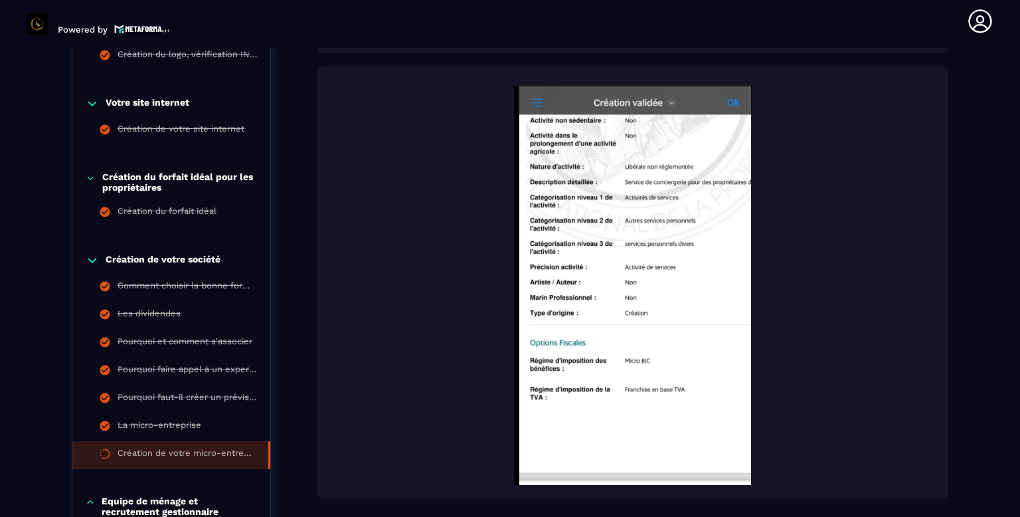
scroll to position [725, 0]
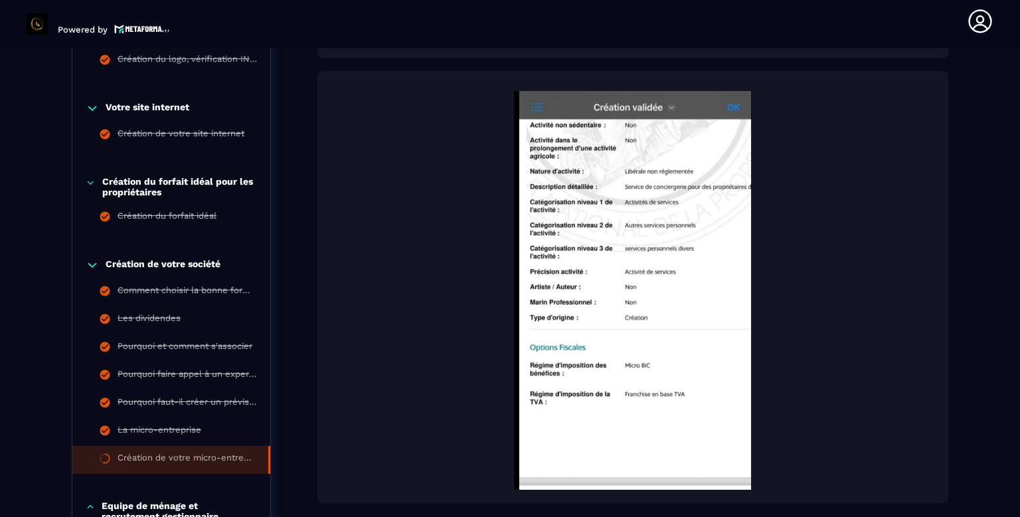
click at [683, 315] on img at bounding box center [633, 290] width 604 height 399
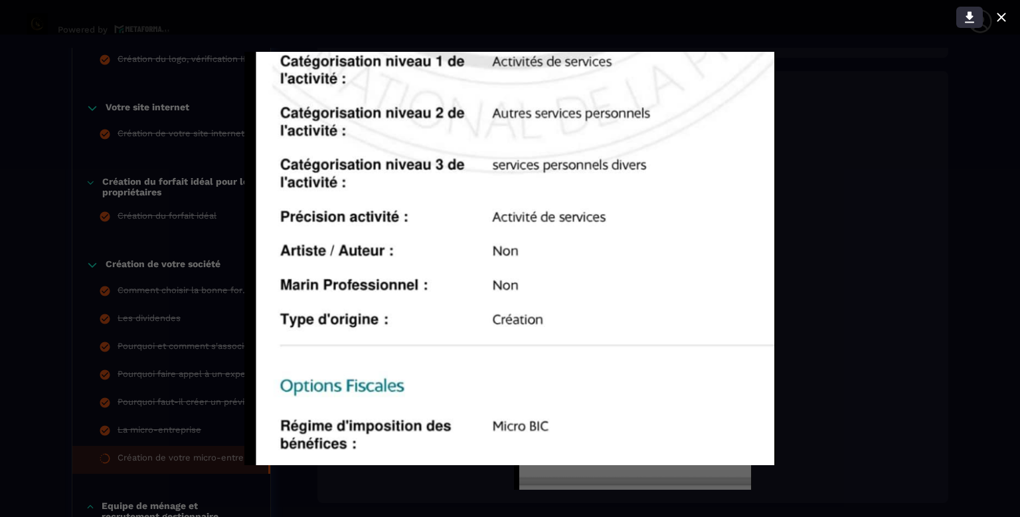
click at [968, 12] on icon at bounding box center [969, 17] width 9 height 11
click at [1008, 11] on icon at bounding box center [1002, 17] width 16 height 16
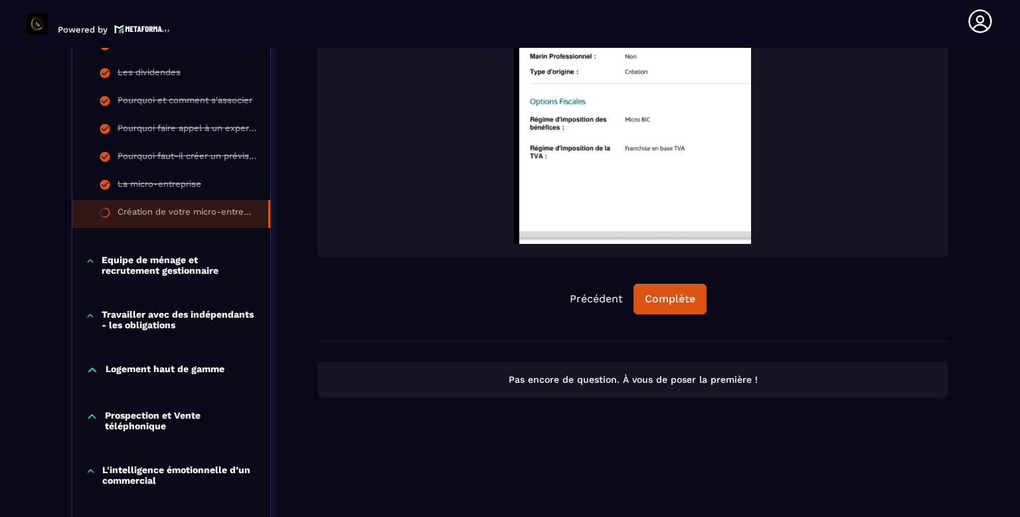
scroll to position [972, 0]
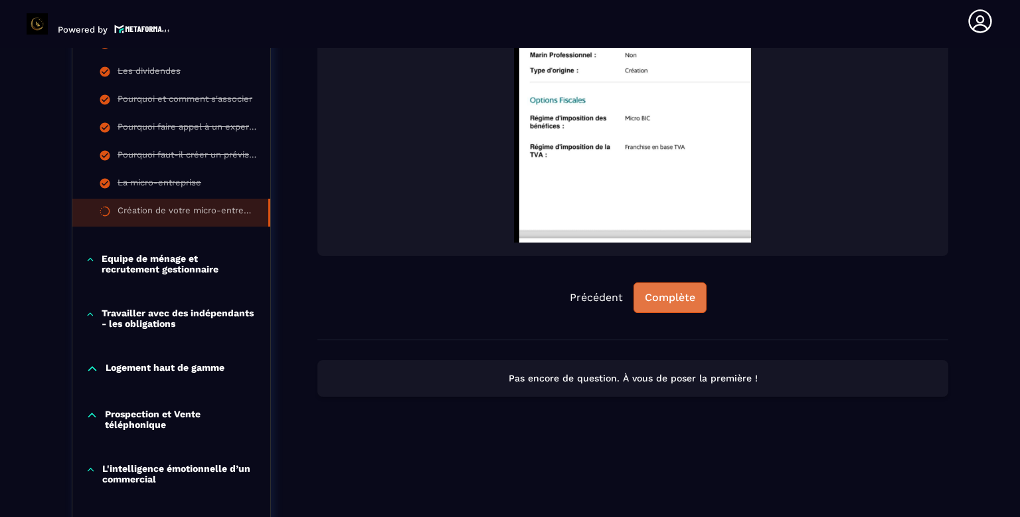
click at [680, 295] on div "Complète" at bounding box center [670, 297] width 50 height 13
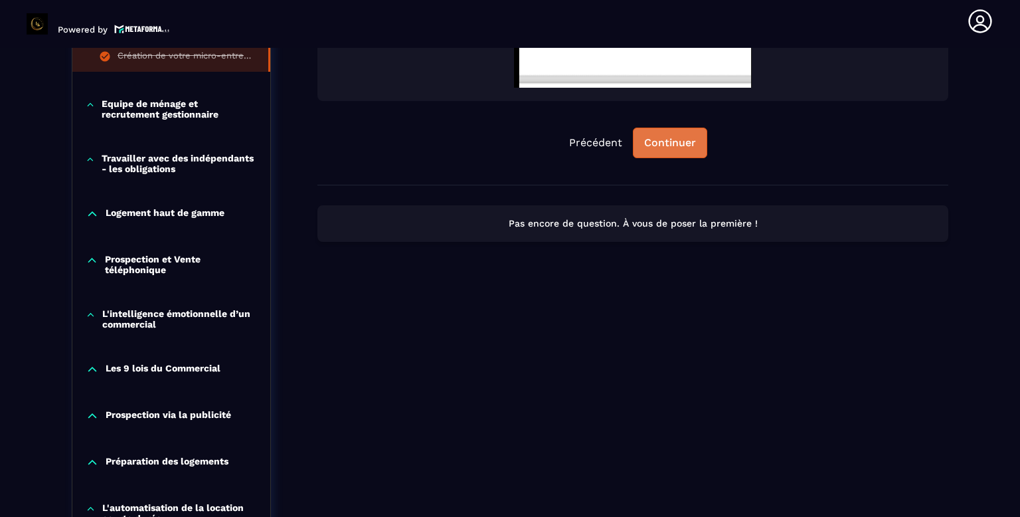
scroll to position [1127, 0]
click at [106, 104] on p "Equipe de ménage et recrutement gestionnaire" at bounding box center [179, 109] width 155 height 21
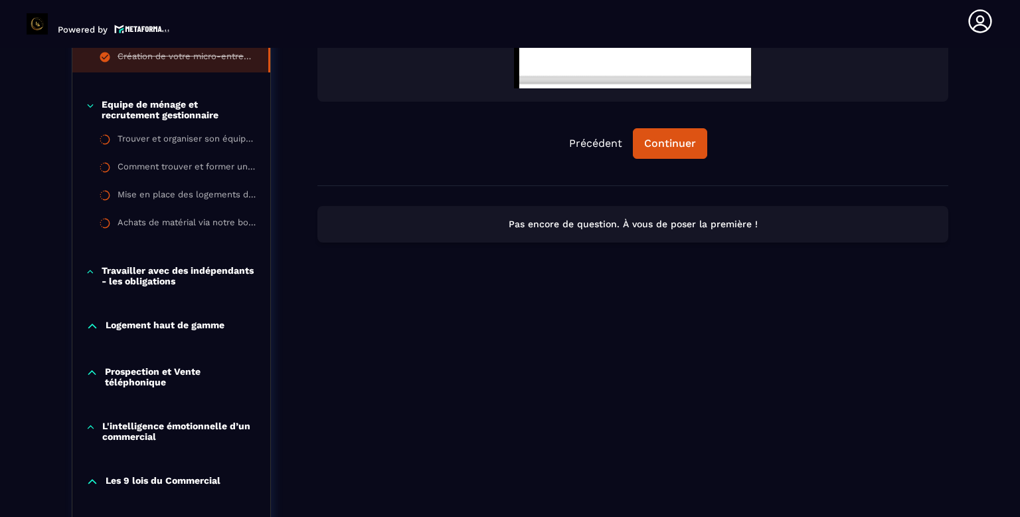
click at [144, 269] on p "Travailler avec des indépendants - les obligations" at bounding box center [179, 275] width 155 height 21
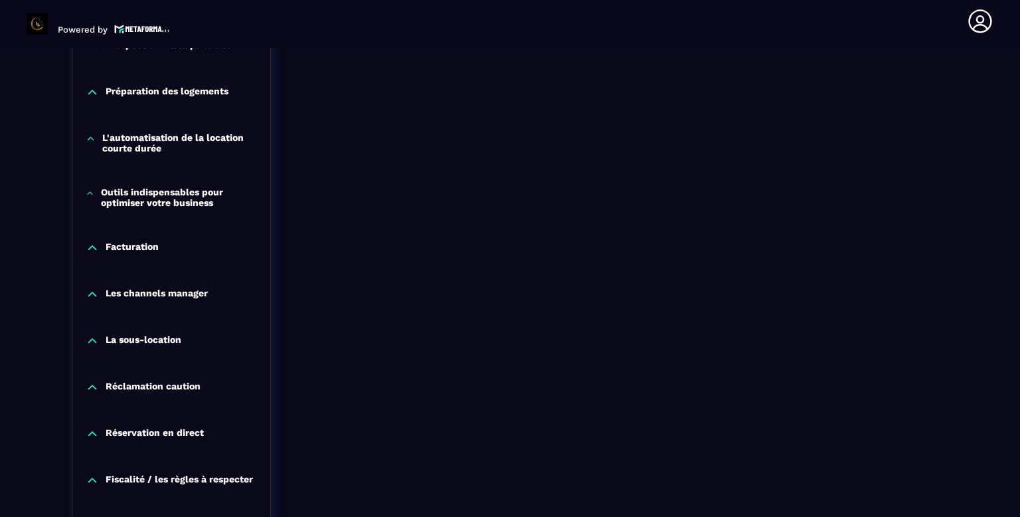
scroll to position [1623, 0]
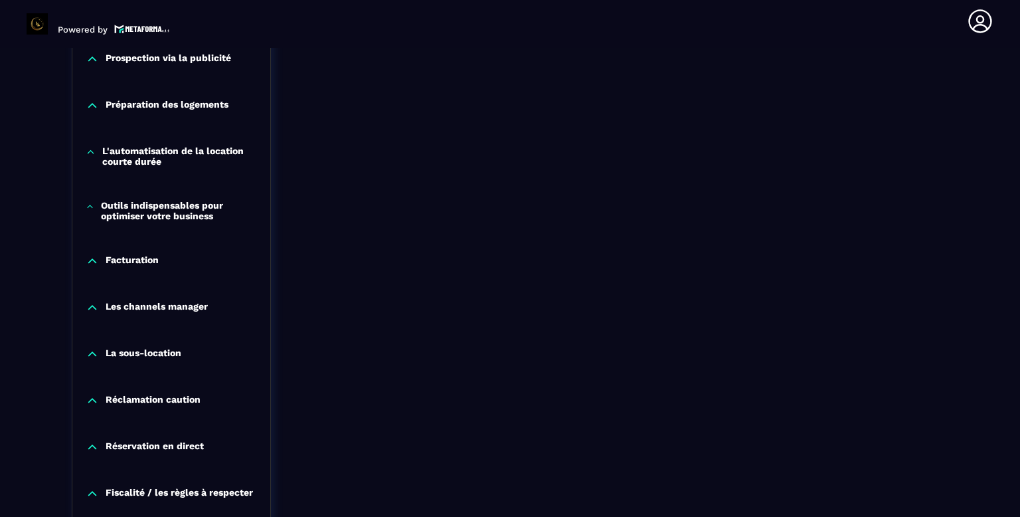
click at [138, 257] on p "Facturation" at bounding box center [132, 260] width 53 height 13
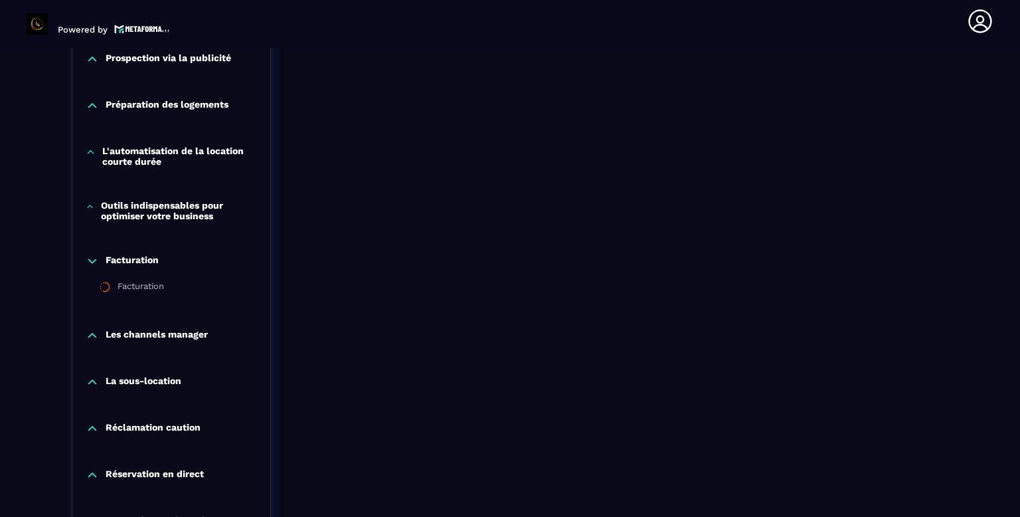
click at [144, 210] on p "Outils indispensables pour optimiser votre business" at bounding box center [179, 210] width 156 height 21
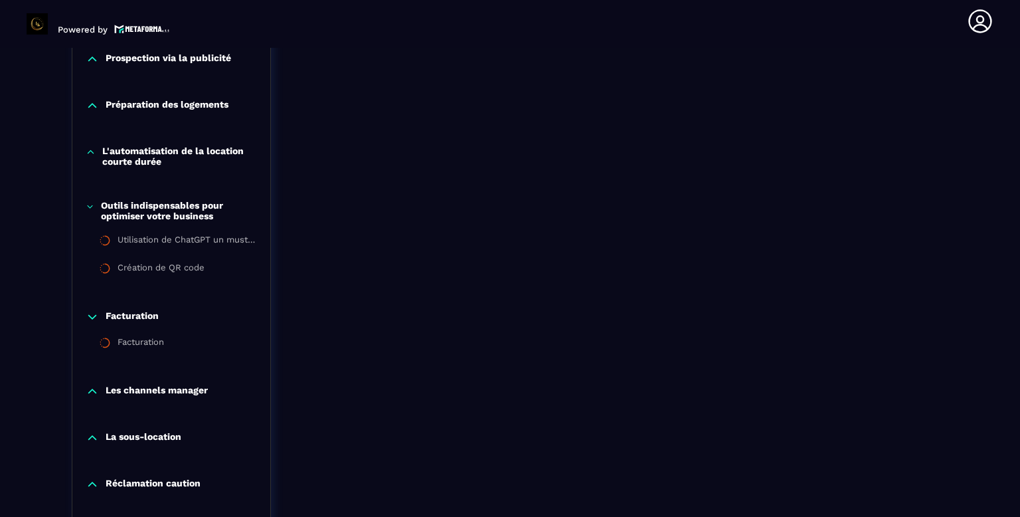
click at [130, 165] on p "L'automatisation de la location courte durée" at bounding box center [179, 155] width 155 height 21
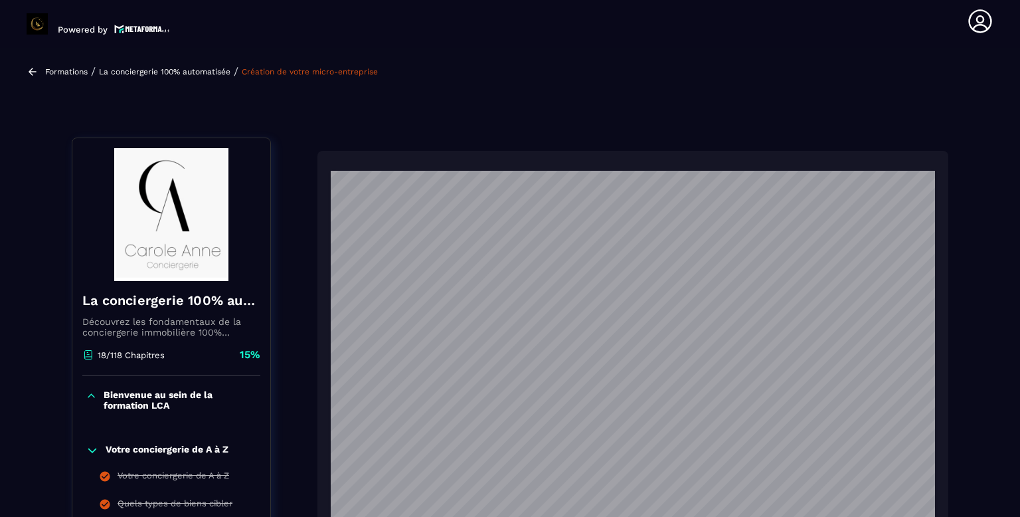
scroll to position [0, 0]
